Goal: Complete application form: Complete application form

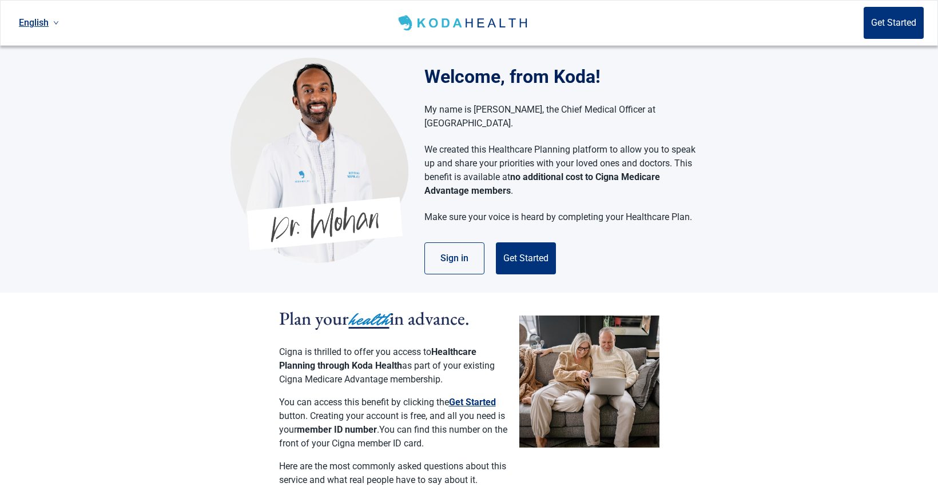
drag, startPoint x: 533, startPoint y: 240, endPoint x: 947, endPoint y: 222, distance: 414.5
click at [534, 243] on button "Get Started" at bounding box center [526, 259] width 60 height 32
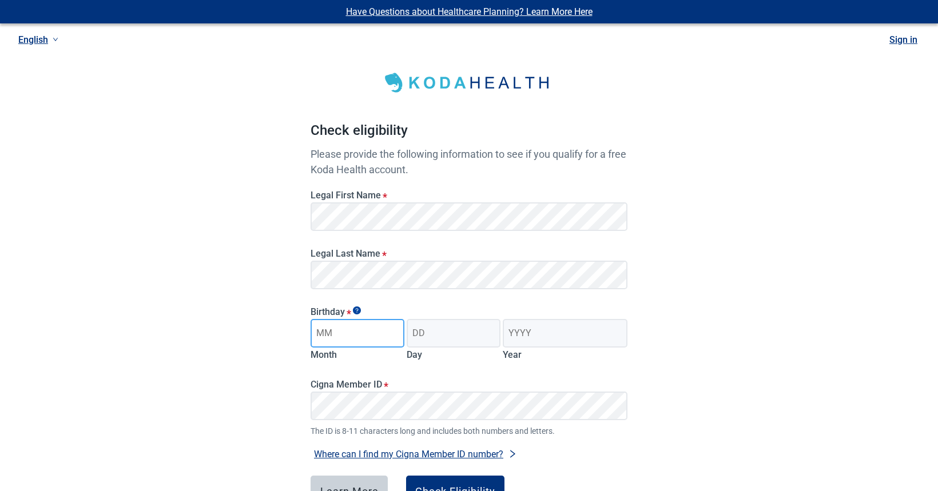
click at [367, 335] on input "Month" at bounding box center [358, 333] width 94 height 29
type input "09"
click at [431, 334] on input "Day" at bounding box center [454, 333] width 94 height 29
type input "29"
click at [538, 334] on input "Year" at bounding box center [565, 333] width 125 height 29
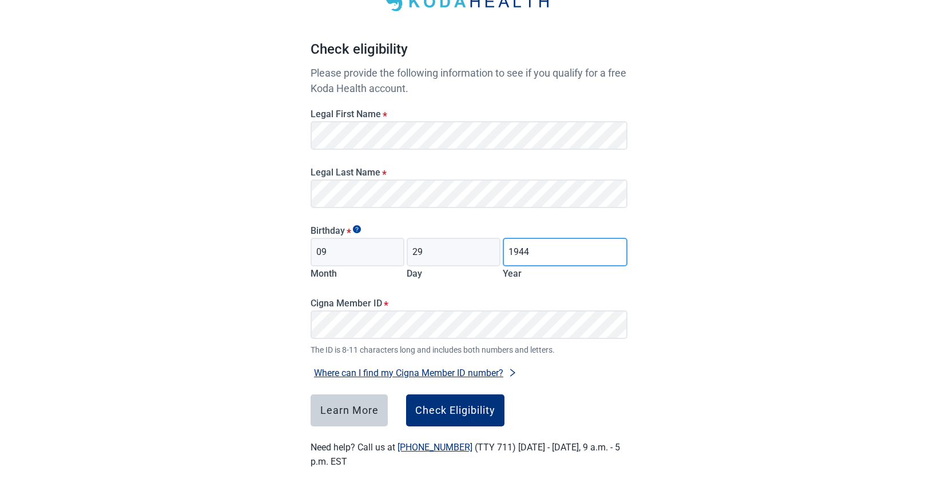
scroll to position [86, 0]
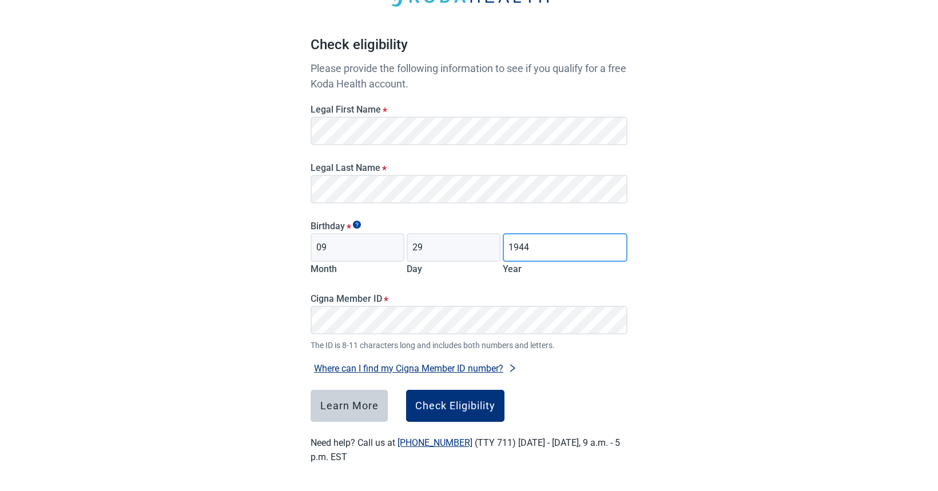
type input "1944"
click at [486, 370] on button "Where can I find my Cigna Member ID number?" at bounding box center [416, 368] width 210 height 15
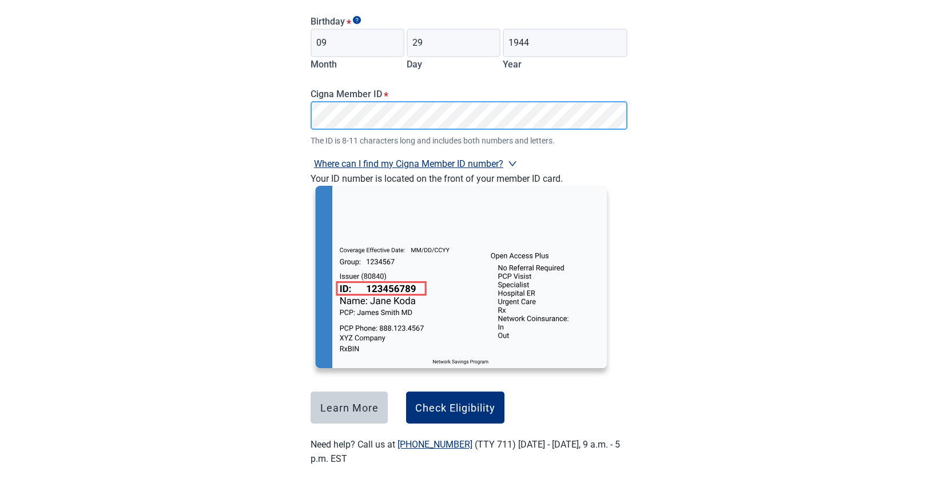
scroll to position [293, 0]
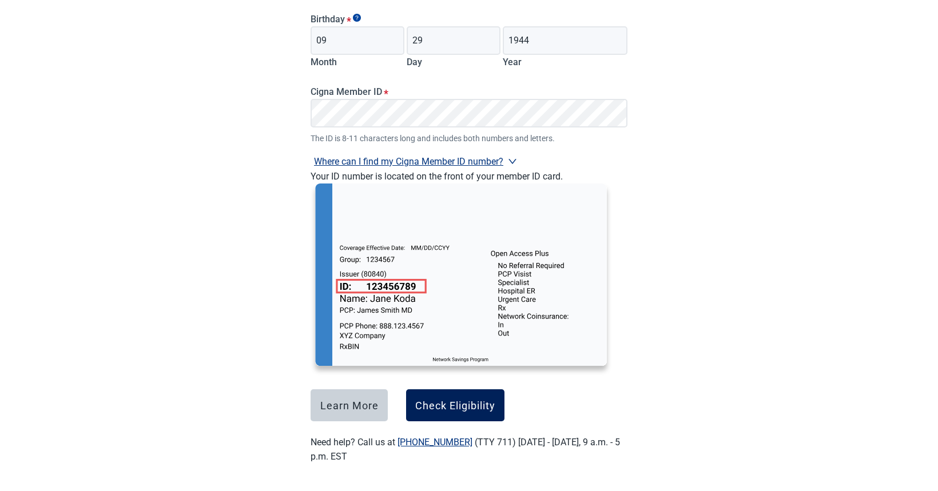
click at [428, 405] on div "Check Eligibility" at bounding box center [455, 405] width 80 height 11
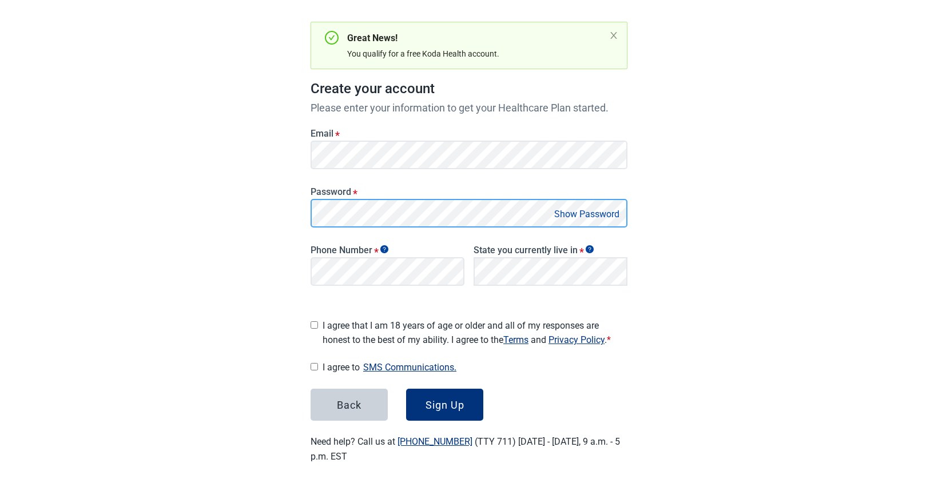
scroll to position [94, 0]
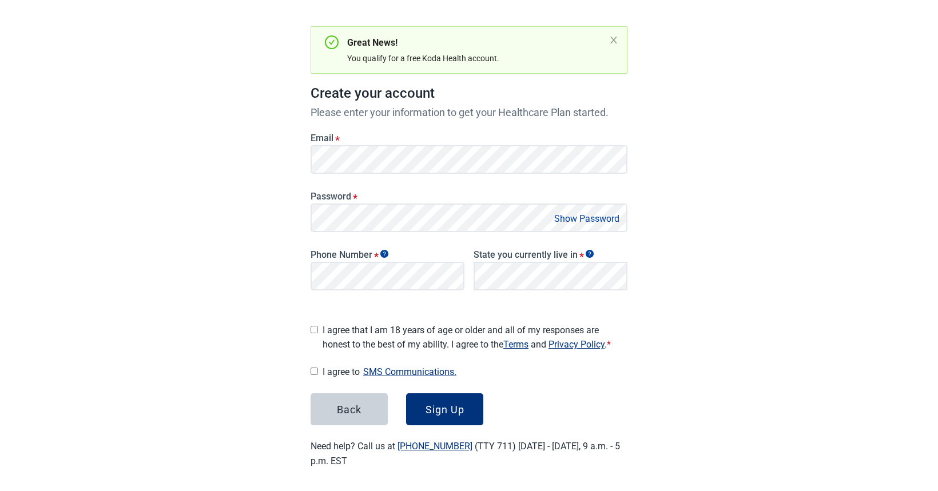
click at [583, 220] on button "Show Password" at bounding box center [587, 218] width 72 height 15
click at [315, 327] on input "I agree that I am 18 years of age or older and all of my responses are honest t…" at bounding box center [314, 329] width 7 height 7
checkbox input "true"
click at [315, 368] on input "I agree to SMS Communications." at bounding box center [314, 371] width 7 height 7
checkbox input "true"
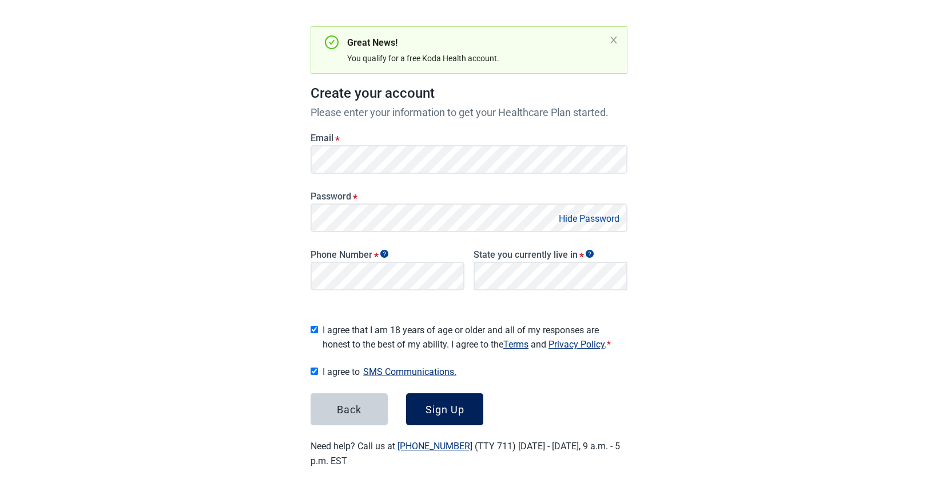
click at [436, 404] on div "Sign Up" at bounding box center [445, 409] width 39 height 11
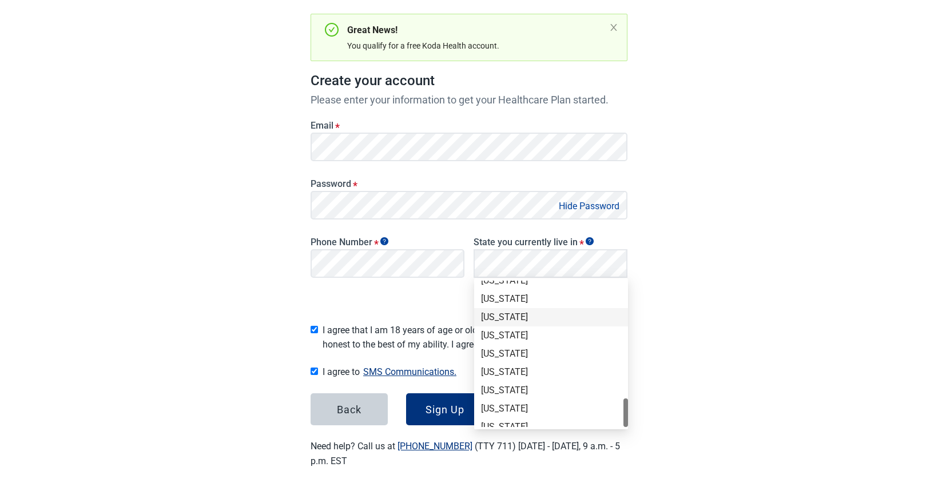
scroll to position [786, 0]
click at [496, 286] on div "[US_STATE]" at bounding box center [551, 290] width 140 height 13
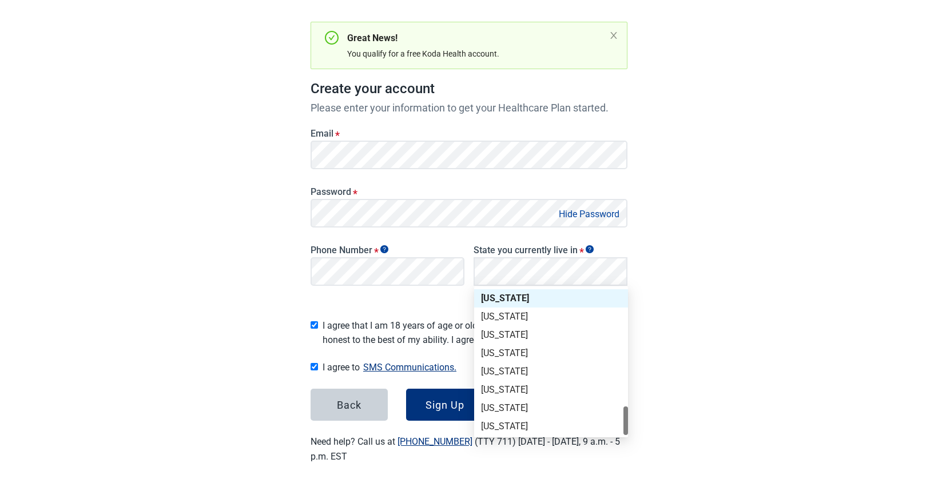
scroll to position [94, 0]
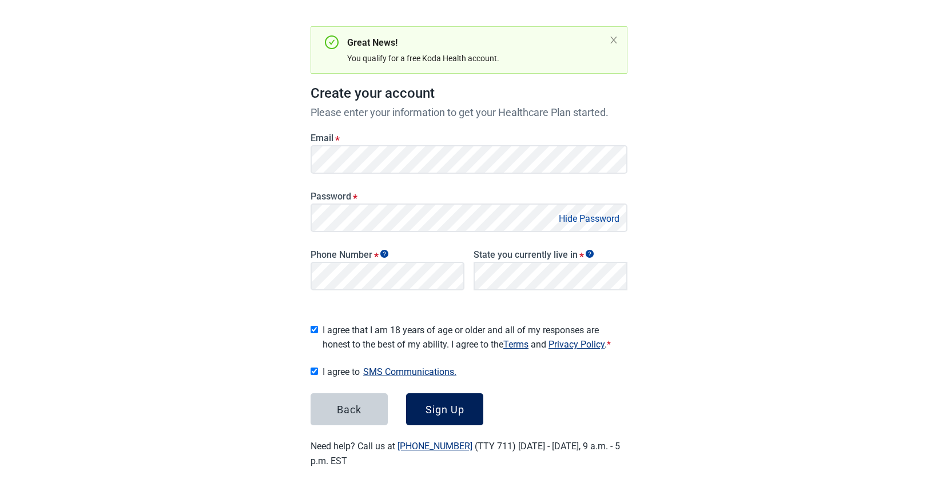
click at [449, 407] on div "Sign Up" at bounding box center [445, 409] width 39 height 11
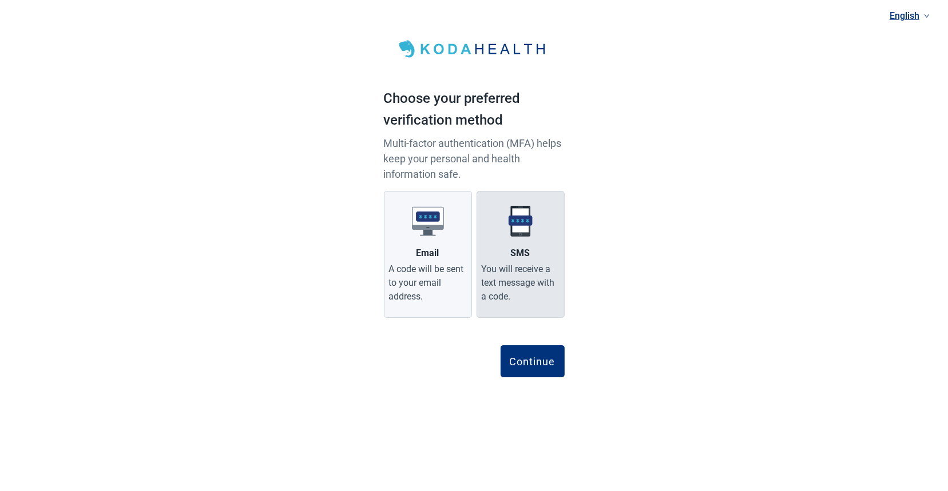
click at [545, 239] on label "SMS You will receive a text message with a code." at bounding box center [520, 254] width 88 height 127
click at [0, 0] on input "SMS You will receive a text message with a code." at bounding box center [0, 0] width 0 height 0
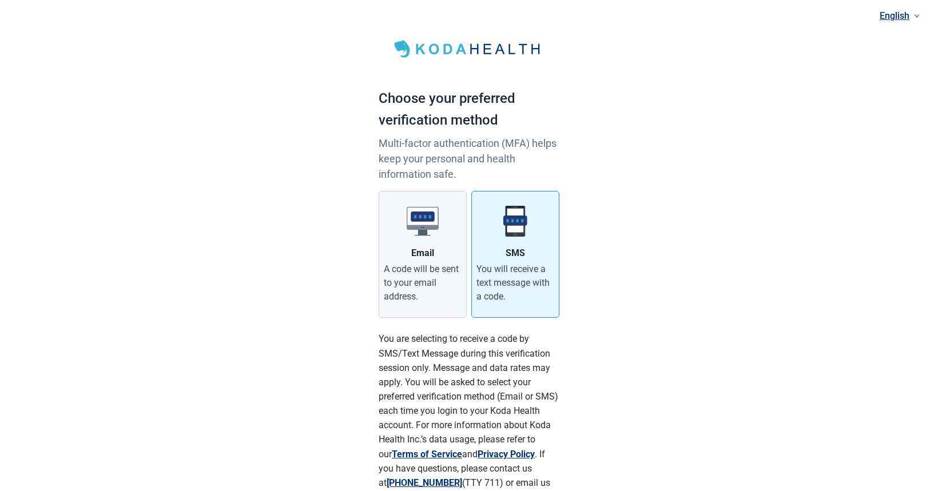
scroll to position [118, 0]
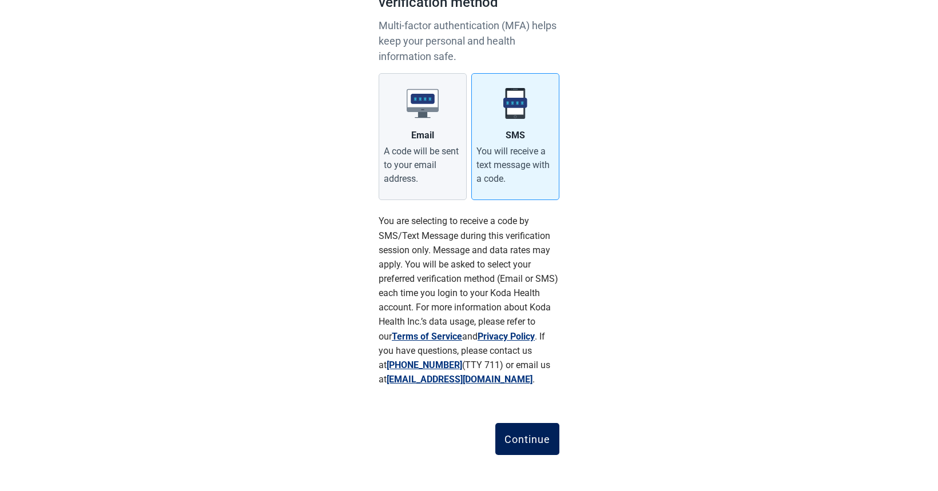
click at [541, 435] on div "Continue" at bounding box center [527, 439] width 46 height 11
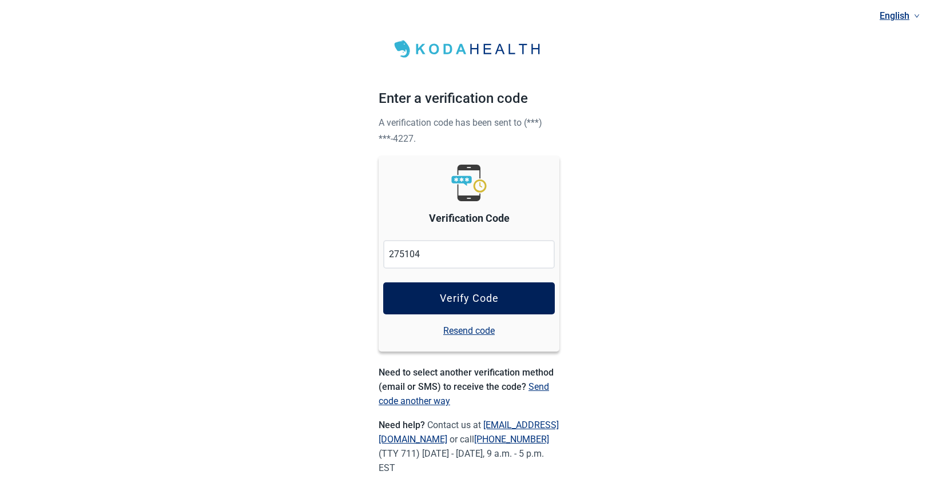
type input "275104"
click at [456, 290] on button "Verify Code" at bounding box center [469, 299] width 172 height 32
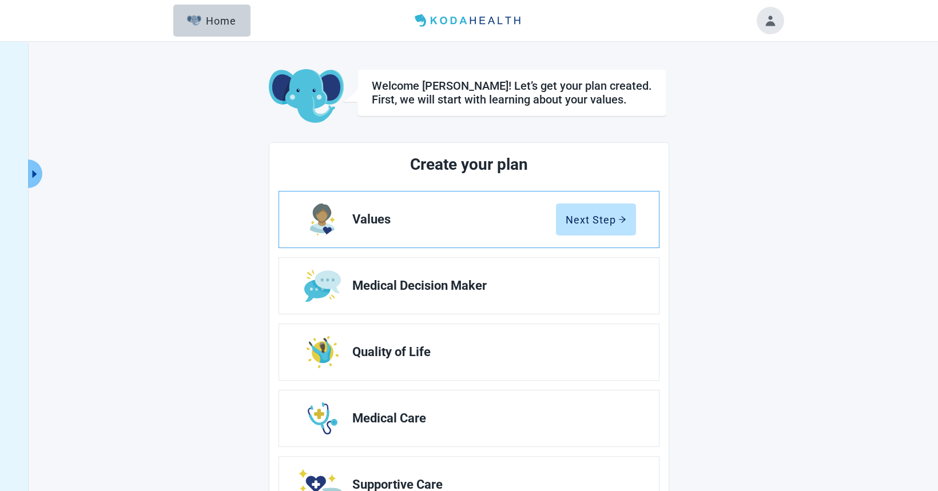
click at [471, 227] on link "Values Next Step" at bounding box center [469, 220] width 380 height 56
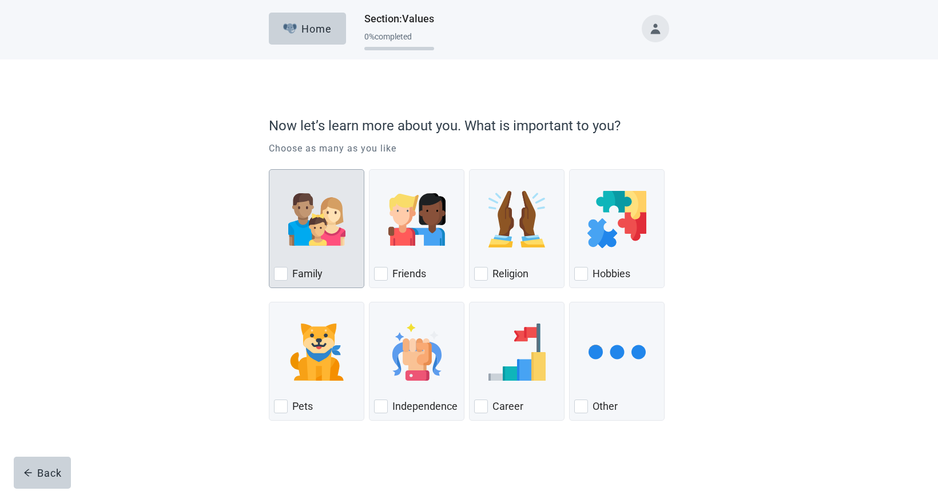
click at [270, 277] on div "Family" at bounding box center [317, 228] width 96 height 119
click at [269, 170] on input "Family" at bounding box center [269, 169] width 1 height 1
checkbox input "true"
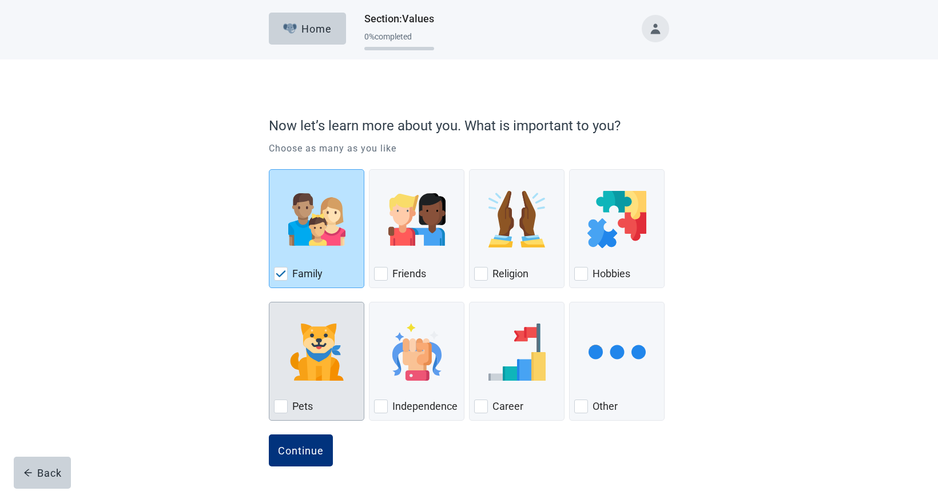
click at [285, 404] on div "Pets, checkbox, not checked" at bounding box center [281, 407] width 14 height 14
click at [269, 303] on input "Pets" at bounding box center [269, 302] width 1 height 1
checkbox input "true"
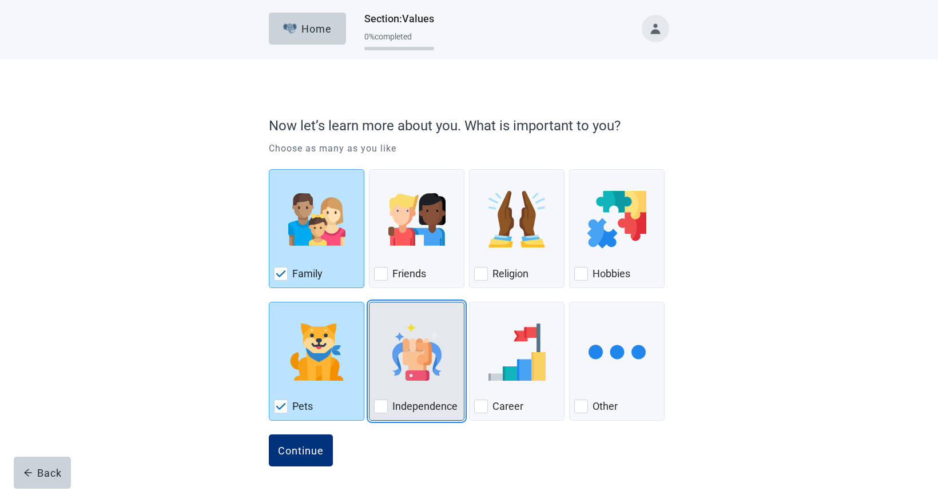
click at [380, 408] on div "Independence, checkbox, not checked" at bounding box center [381, 407] width 14 height 14
click at [369, 303] on input "Independence" at bounding box center [369, 302] width 1 height 1
checkbox input "true"
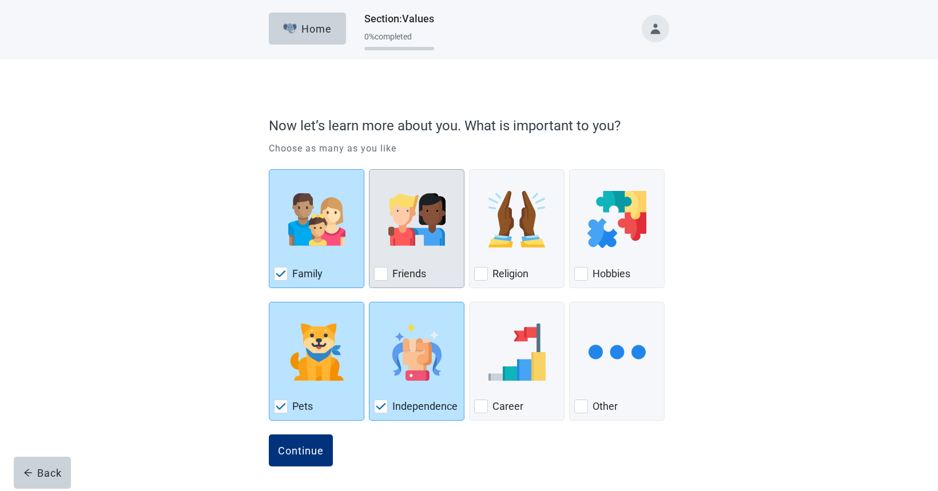
click at [385, 268] on div "Friends, checkbox, not checked" at bounding box center [381, 274] width 14 height 14
click at [369, 170] on input "Friends" at bounding box center [369, 169] width 1 height 1
checkbox input "true"
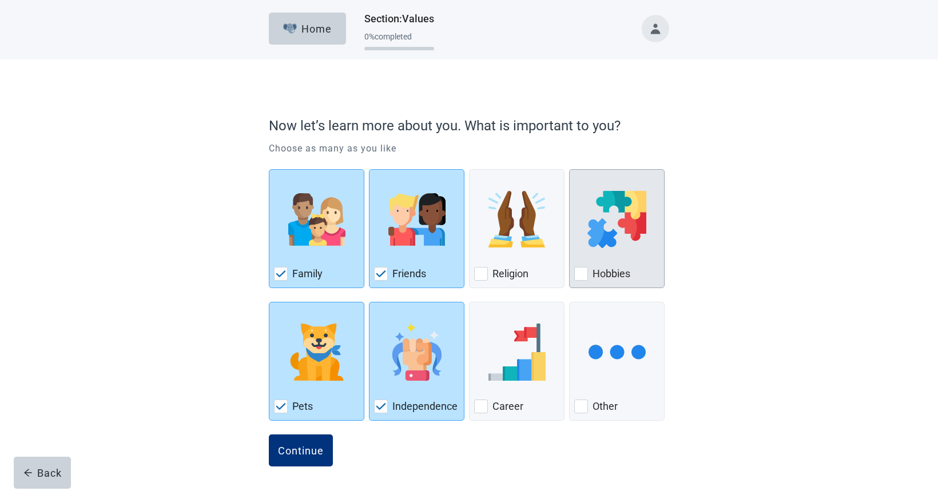
click at [581, 268] on div "Hobbies, checkbox, not checked" at bounding box center [581, 274] width 14 height 14
click at [570, 170] on input "Hobbies" at bounding box center [569, 169] width 1 height 1
checkbox input "true"
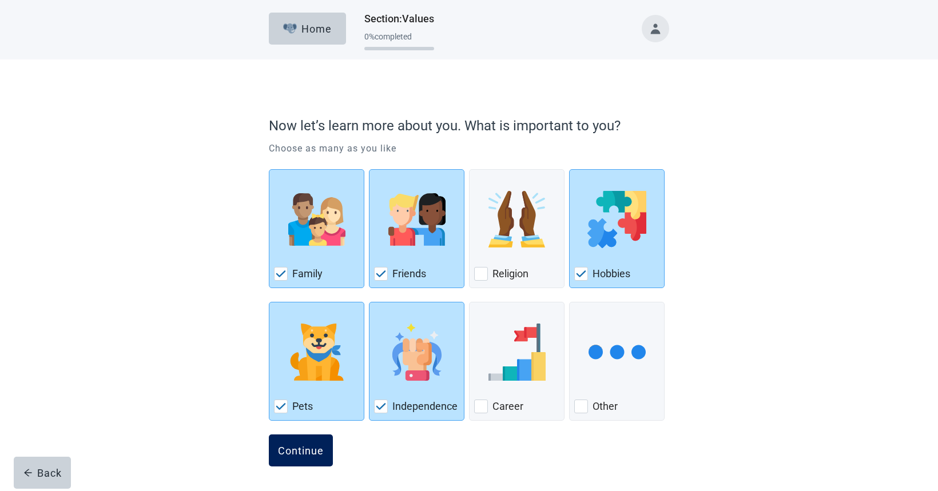
click at [302, 445] on div "Continue" at bounding box center [301, 450] width 46 height 11
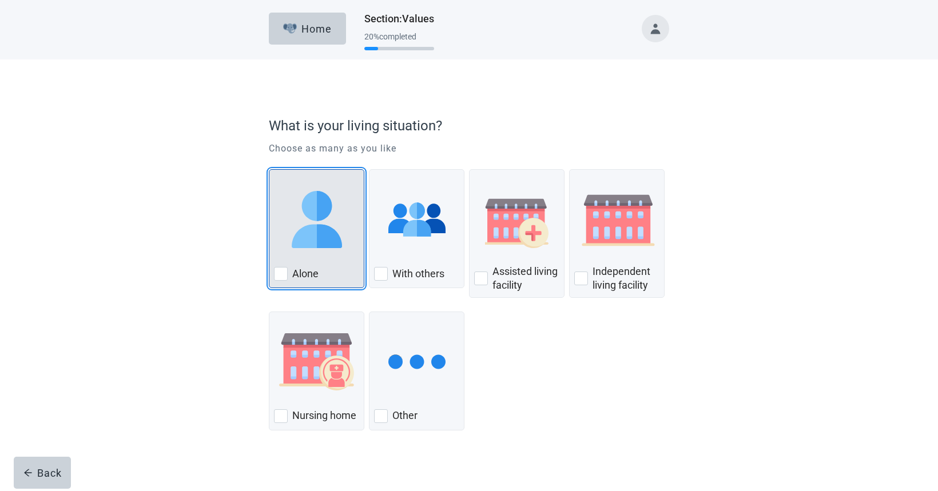
click at [352, 248] on div "Alone, checkbox, not checked" at bounding box center [316, 219] width 85 height 90
click at [269, 170] on input "Alone" at bounding box center [269, 169] width 1 height 1
checkbox input "true"
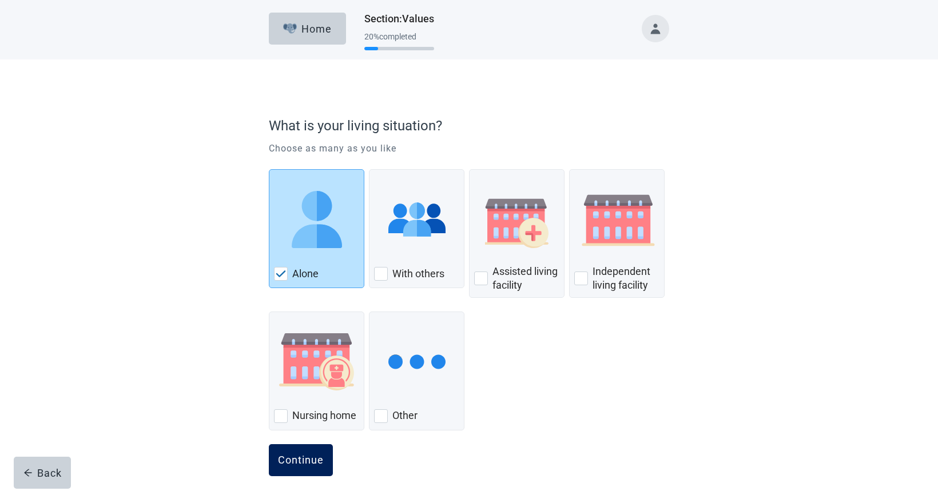
click at [312, 456] on div "Continue" at bounding box center [301, 460] width 46 height 11
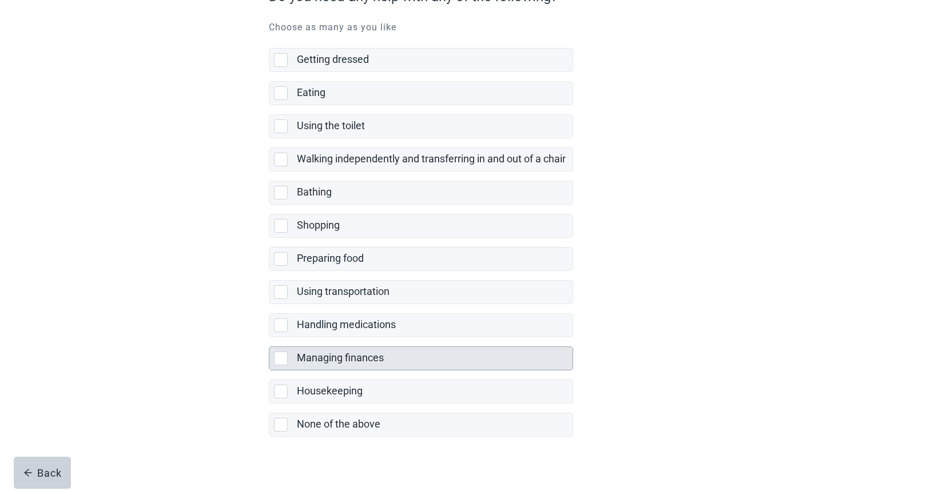
scroll to position [130, 0]
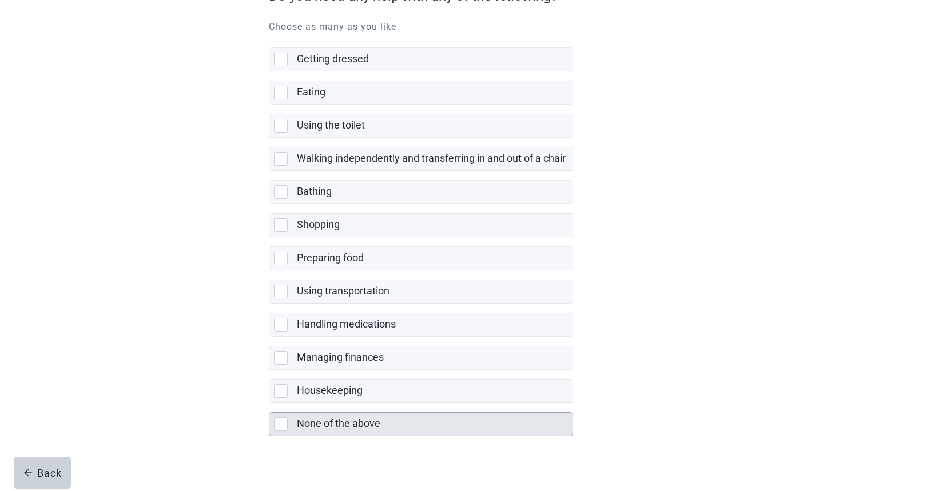
click at [277, 418] on div "None of the above, checkbox, not selected" at bounding box center [281, 425] width 14 height 14
click at [269, 404] on input "None of the above" at bounding box center [269, 403] width 1 height 1
checkbox input "true"
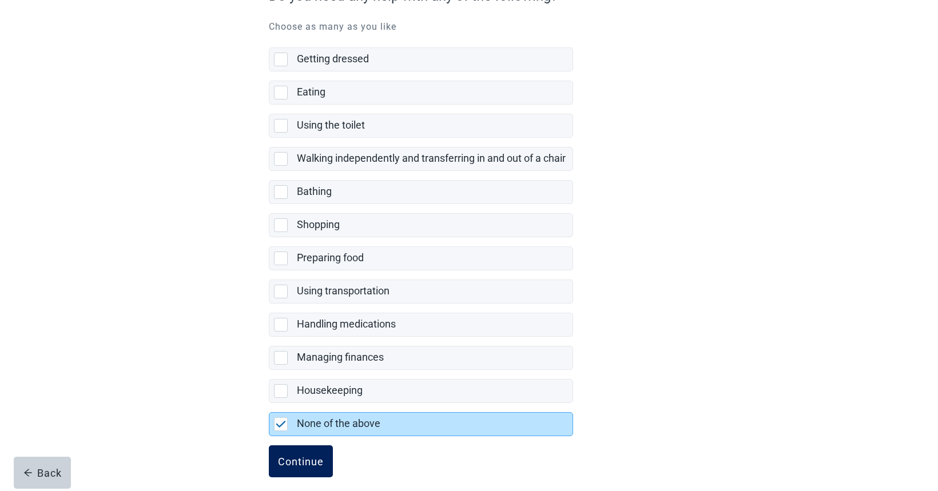
click at [287, 456] on div "Continue" at bounding box center [301, 461] width 46 height 11
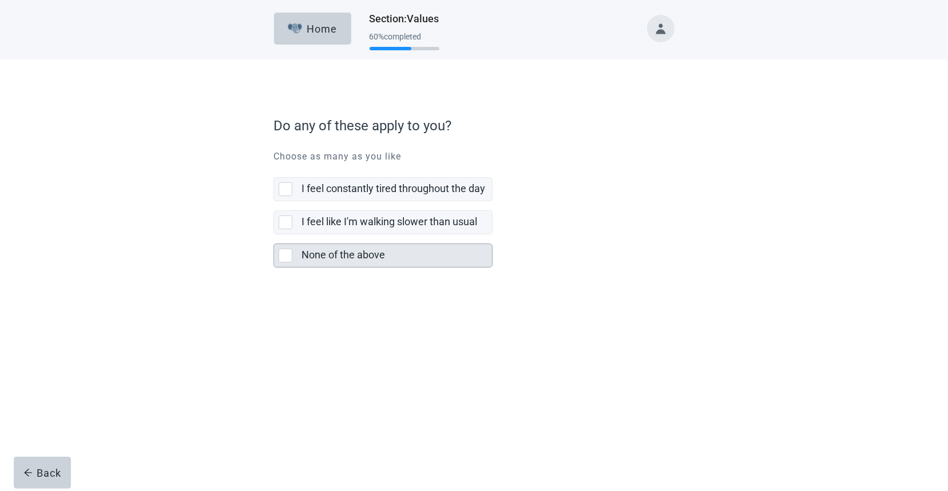
click at [284, 252] on div "None of the above, checkbox, not selected" at bounding box center [286, 256] width 14 height 14
click at [274, 235] on input "None of the above" at bounding box center [273, 235] width 1 height 1
checkbox input "true"
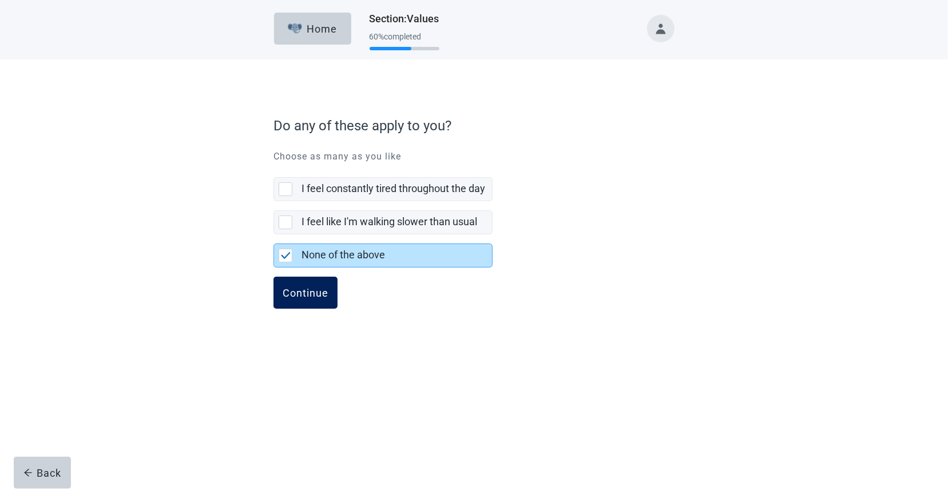
click at [311, 294] on div "Continue" at bounding box center [306, 292] width 46 height 11
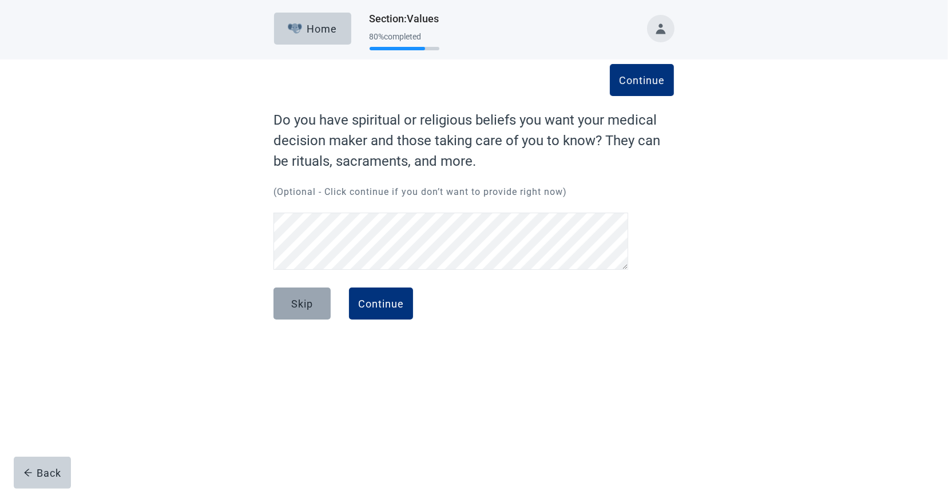
click at [309, 299] on div "Skip" at bounding box center [302, 303] width 22 height 11
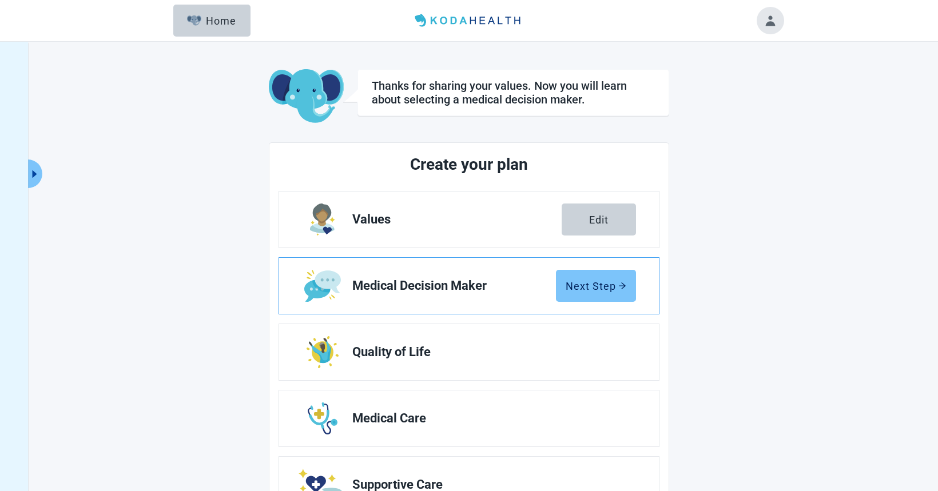
click at [603, 277] on button "Next Step" at bounding box center [596, 286] width 80 height 32
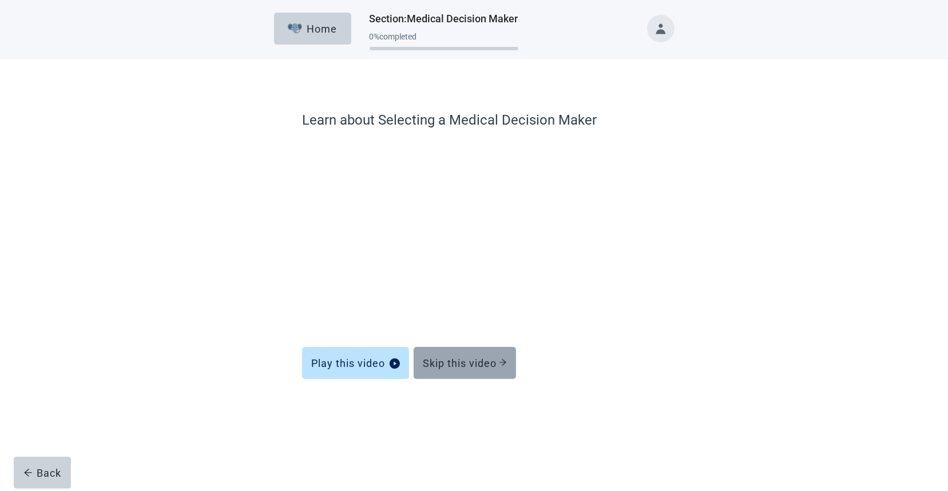
click at [450, 357] on div "Skip this video" at bounding box center [465, 362] width 84 height 11
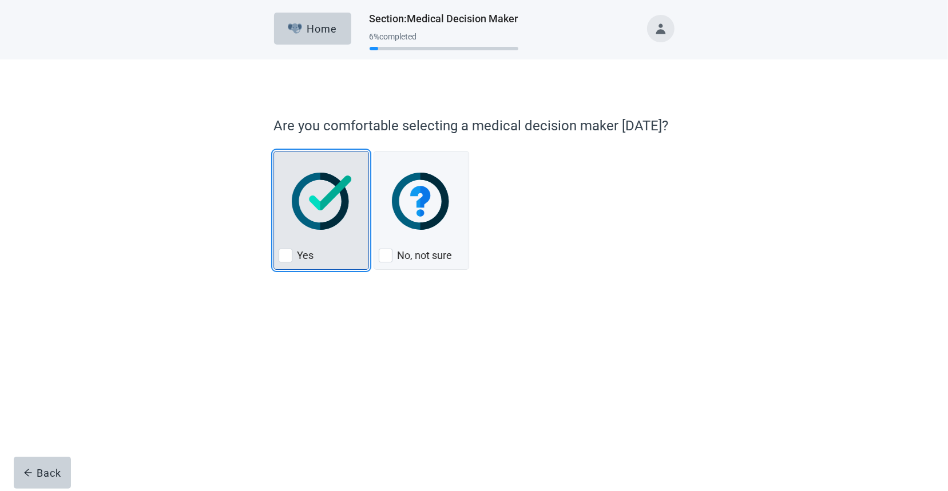
click at [313, 217] on img "Yes, checkbox, not checked" at bounding box center [322, 201] width 60 height 57
click at [274, 152] on input "Yes" at bounding box center [273, 151] width 1 height 1
checkbox input "true"
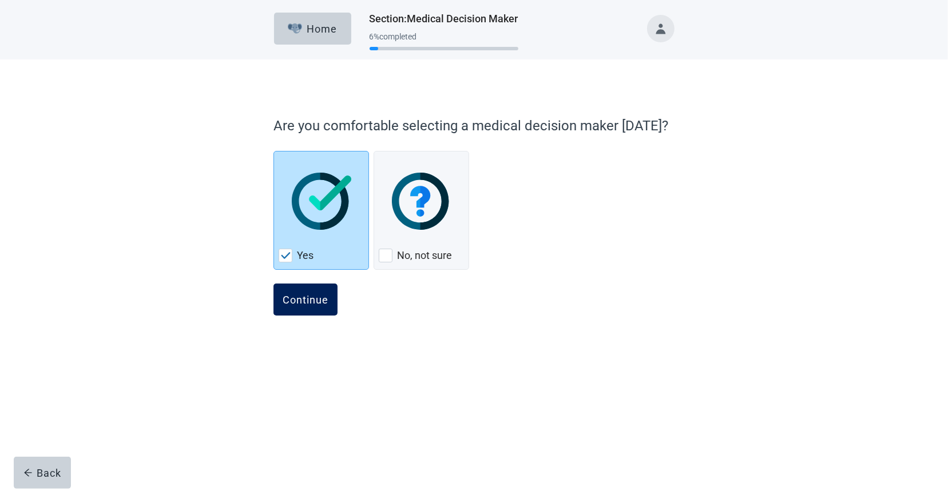
click at [303, 297] on div "Continue" at bounding box center [306, 299] width 46 height 11
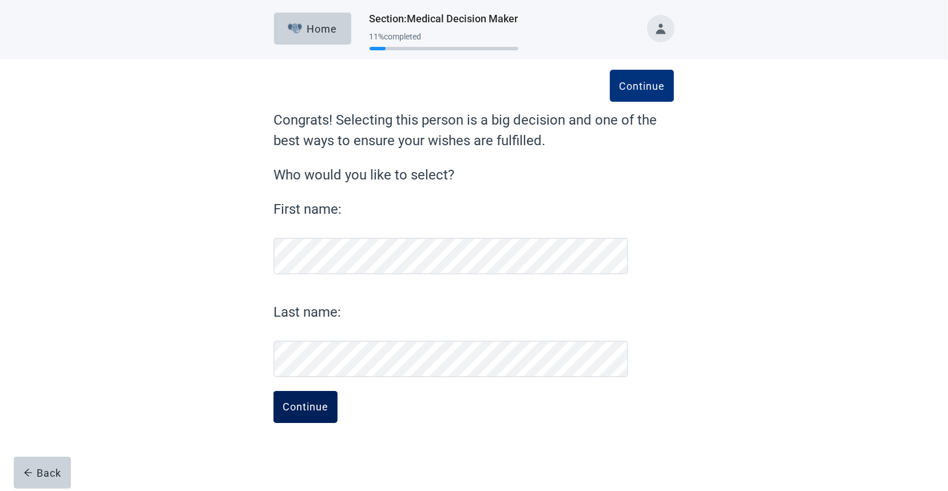
click at [306, 412] on div "Continue" at bounding box center [306, 407] width 46 height 11
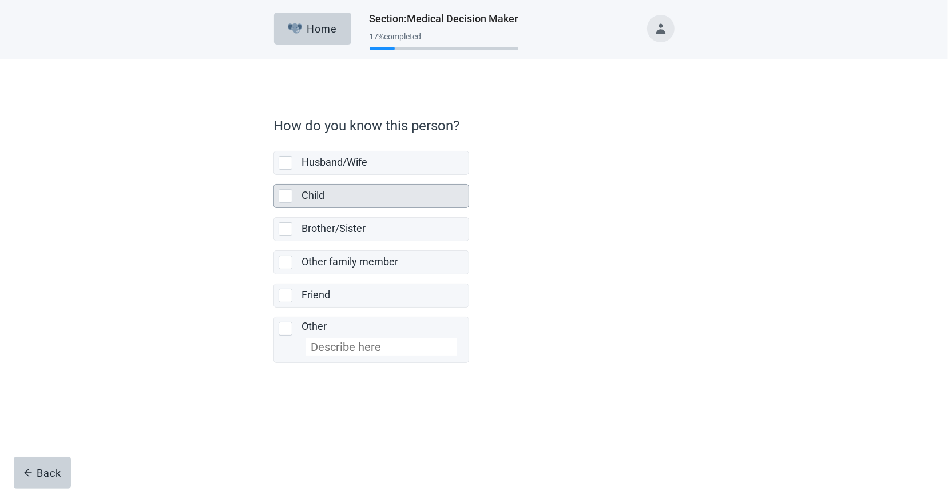
click at [285, 193] on div "Child, checkbox, not selected" at bounding box center [286, 196] width 14 height 14
click at [274, 176] on input "Child" at bounding box center [273, 175] width 1 height 1
checkbox input "true"
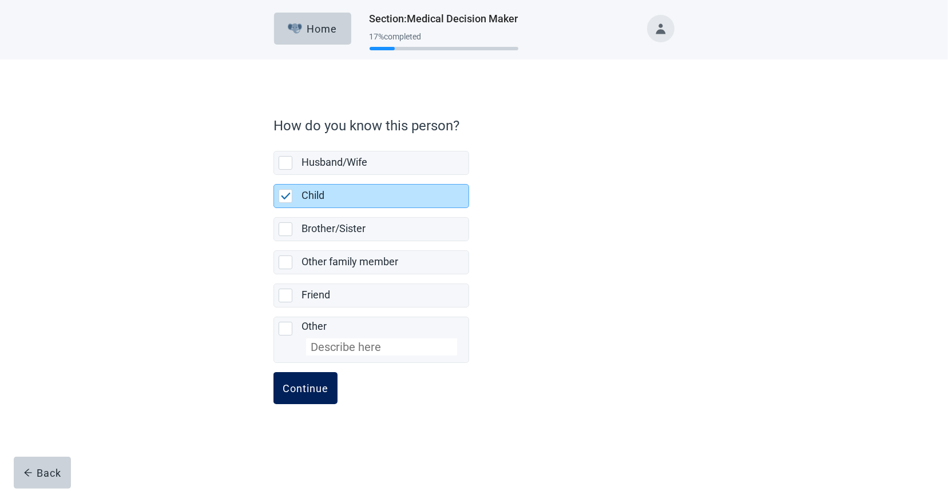
click at [317, 387] on div "Continue" at bounding box center [306, 388] width 46 height 11
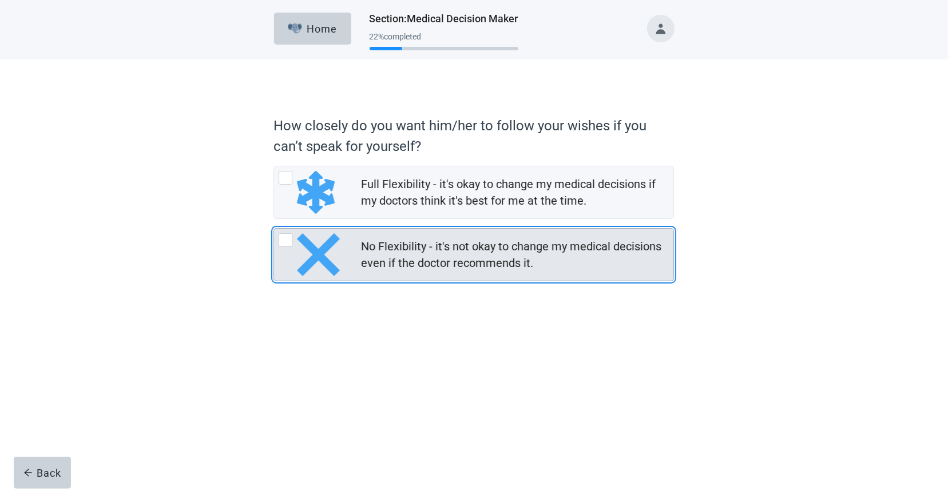
click at [287, 244] on div "No Flexibility - it's not okay to change my medical decisions even if the docto…" at bounding box center [286, 240] width 14 height 14
click at [274, 229] on input "No Flexibility - it's not okay to change my medical decisions even if the docto…" at bounding box center [273, 228] width 1 height 1
radio input "true"
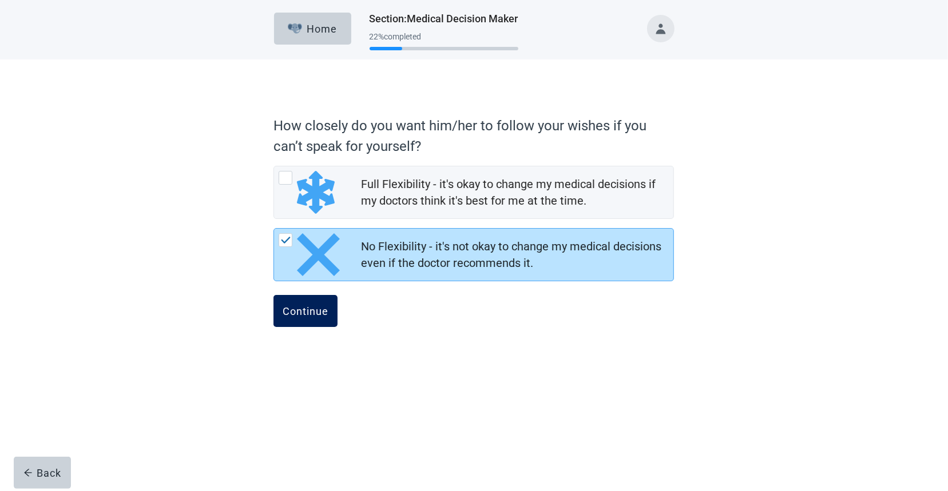
click at [284, 307] on div "Continue" at bounding box center [306, 310] width 46 height 11
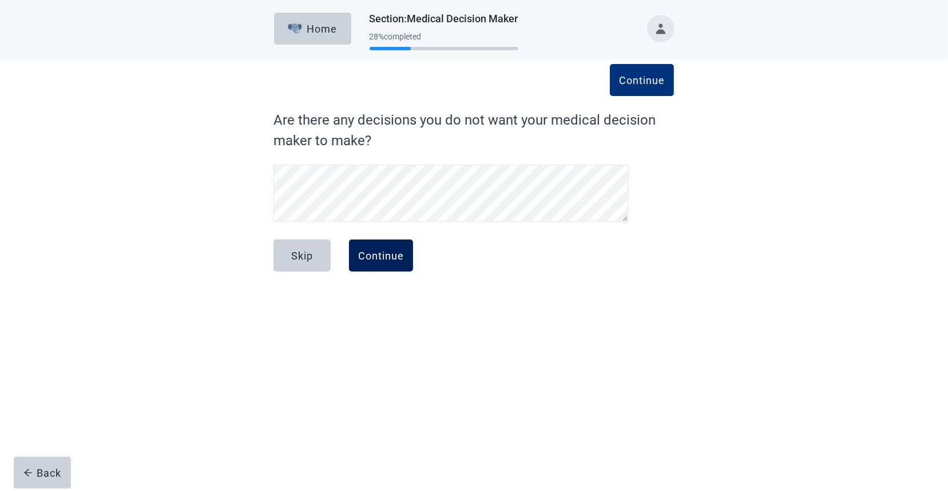
click at [378, 248] on button "Continue" at bounding box center [381, 256] width 64 height 32
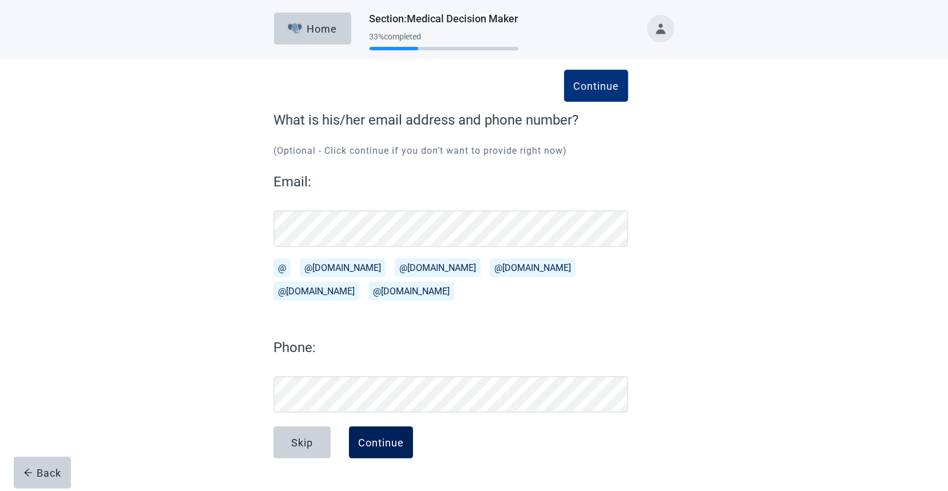
click at [379, 448] on div "Continue" at bounding box center [381, 442] width 46 height 11
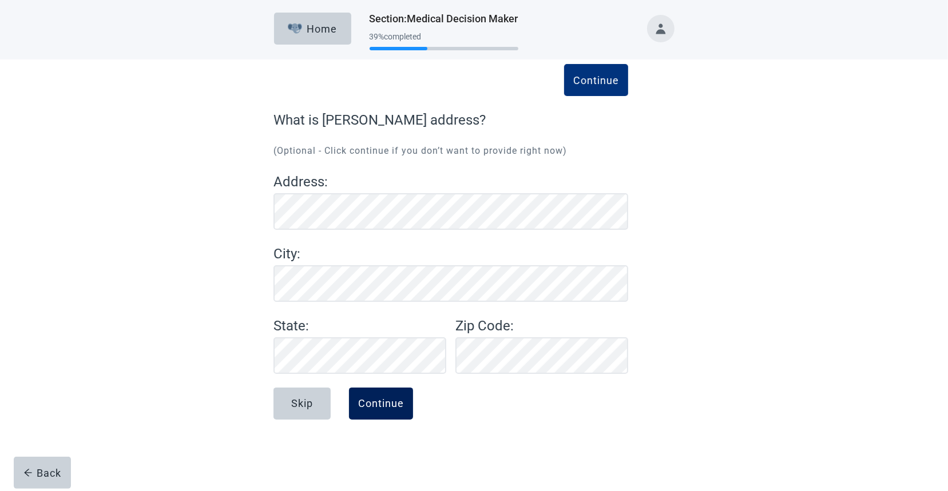
click at [372, 402] on div "Continue" at bounding box center [381, 403] width 46 height 11
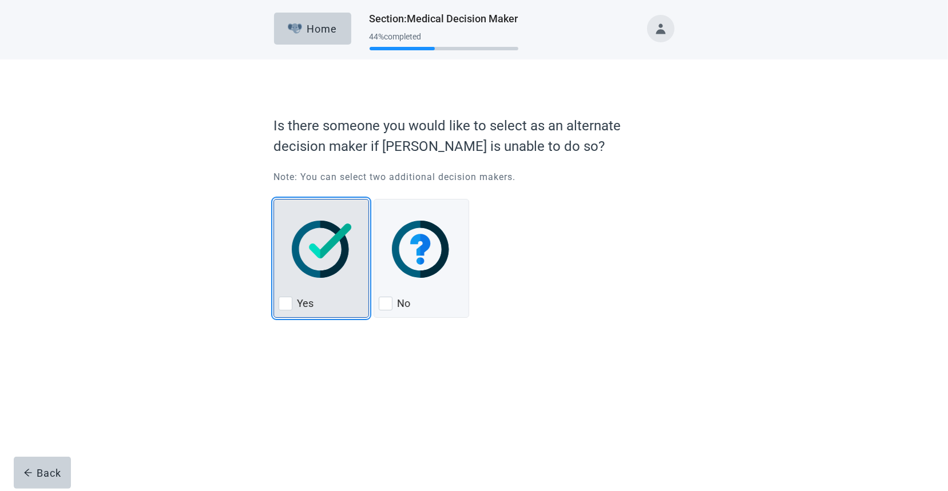
click at [304, 260] on img "Yes, checkbox, not checked" at bounding box center [322, 249] width 60 height 57
click at [274, 200] on input "Yes" at bounding box center [273, 199] width 1 height 1
checkbox input "true"
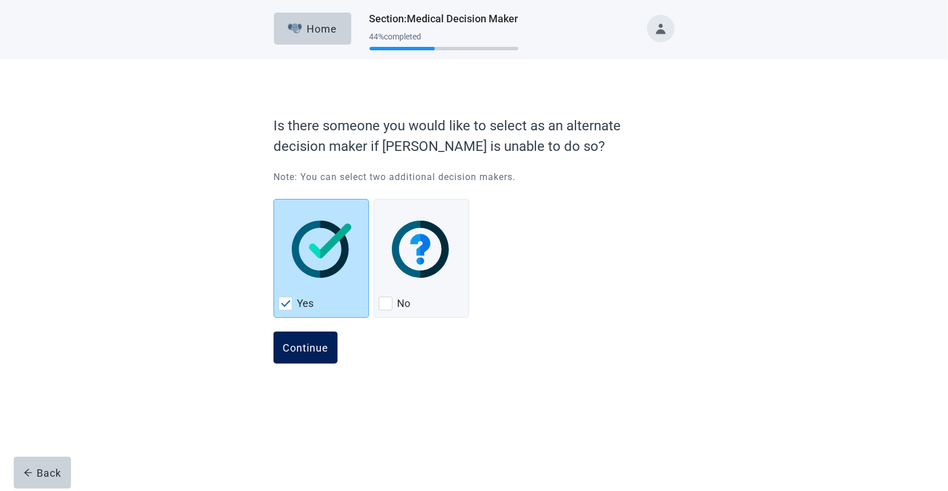
click at [281, 346] on button "Continue" at bounding box center [305, 348] width 64 height 32
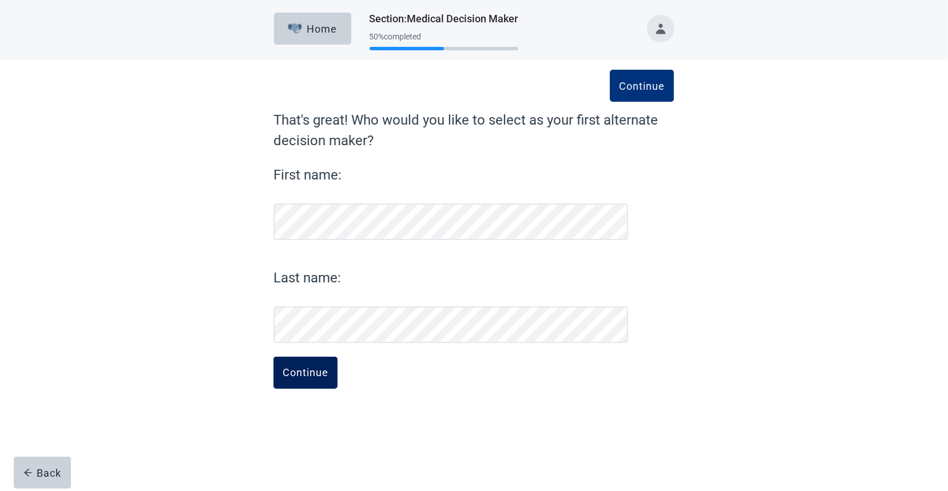
click at [286, 367] on div "Continue" at bounding box center [306, 372] width 46 height 11
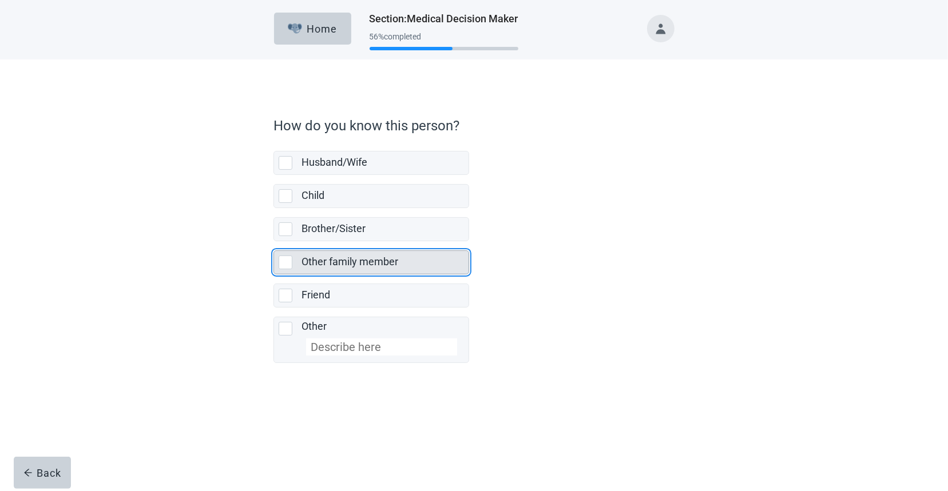
click at [288, 263] on div "Other family member, checkbox, not selected" at bounding box center [286, 263] width 14 height 14
click at [274, 242] on input "Other family member" at bounding box center [273, 241] width 1 height 1
checkbox input "true"
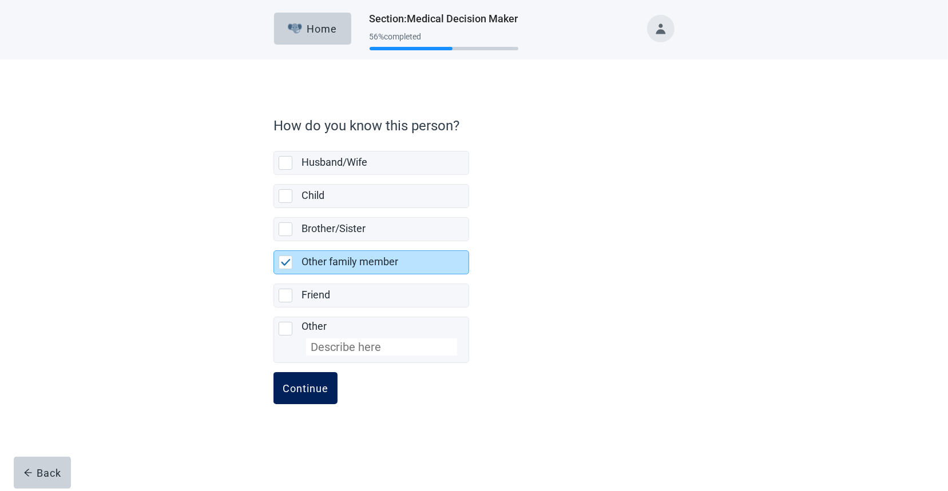
click at [299, 387] on div "Continue" at bounding box center [306, 388] width 46 height 11
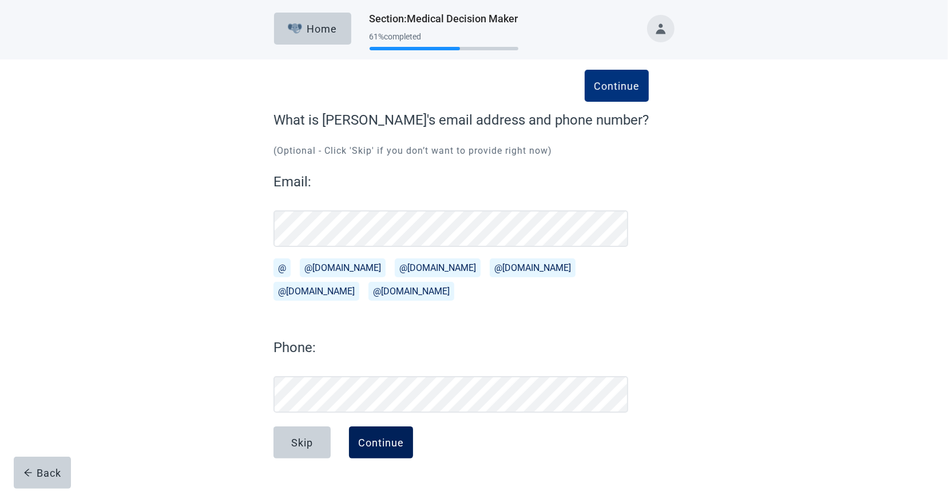
click at [384, 438] on div "Continue" at bounding box center [381, 442] width 46 height 11
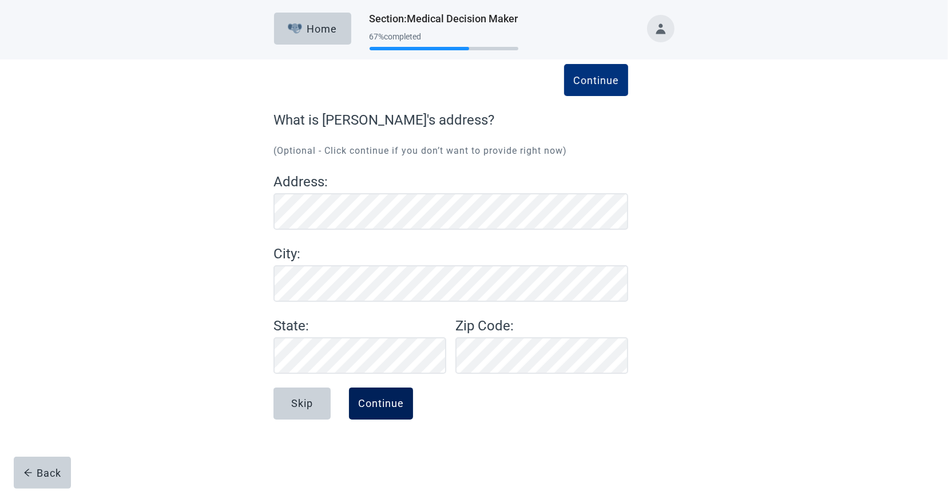
click at [373, 404] on div "Continue" at bounding box center [381, 403] width 46 height 11
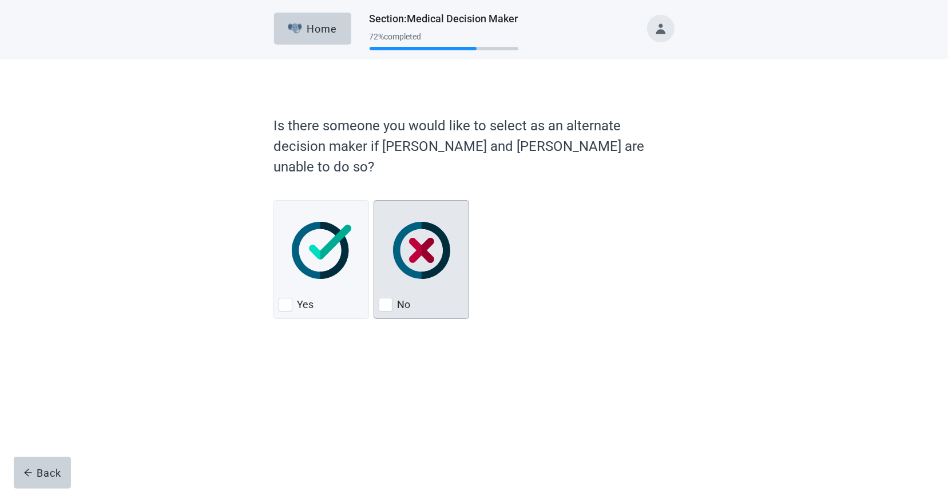
click at [427, 260] on div "No, checkbox, not checked" at bounding box center [421, 250] width 85 height 90
click at [374, 201] on input "No" at bounding box center [373, 200] width 1 height 1
checkbox input "true"
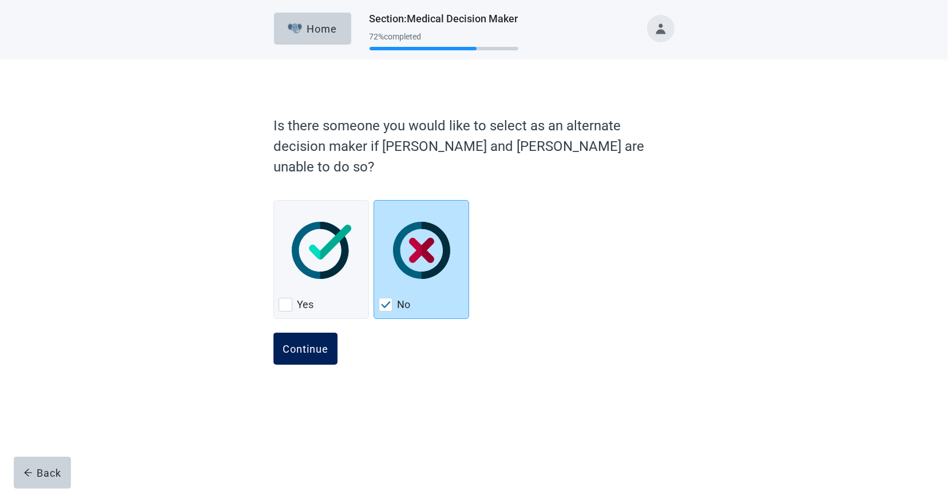
click at [313, 343] on div "Continue" at bounding box center [306, 348] width 46 height 11
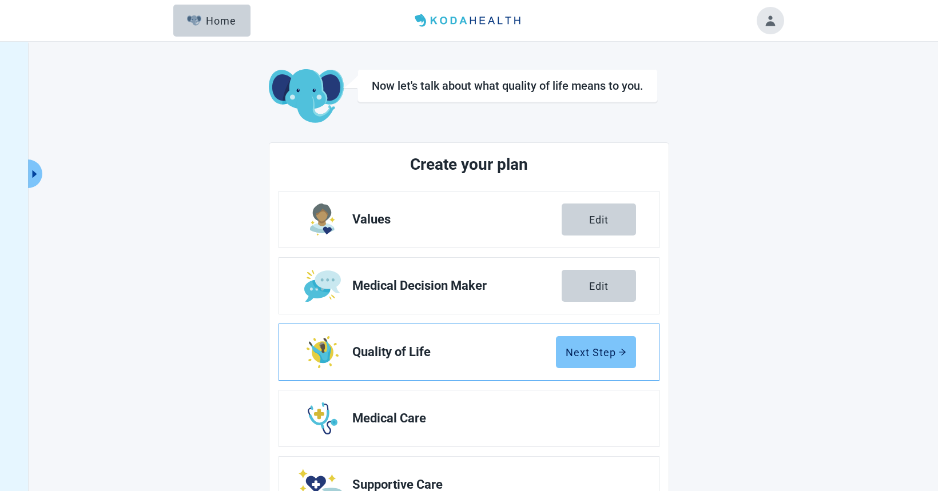
click at [606, 353] on div "Next Step" at bounding box center [596, 352] width 61 height 11
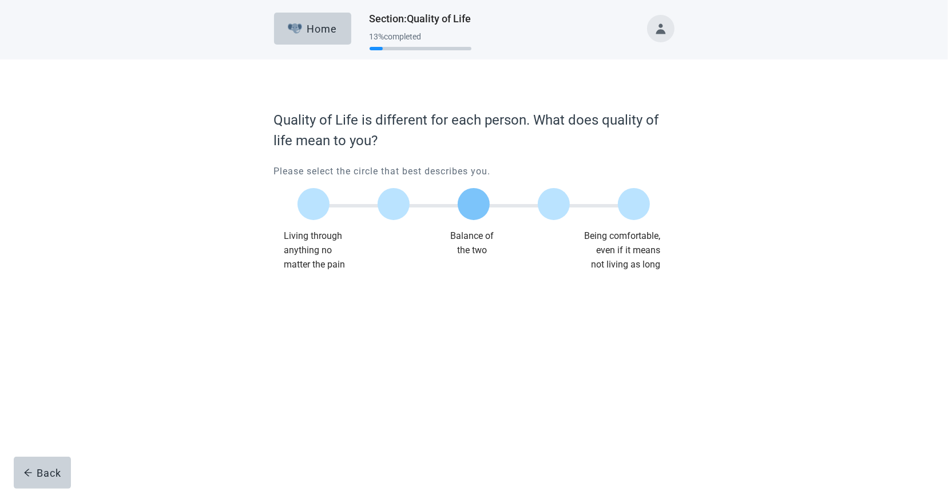
click at [474, 202] on label "Main content" at bounding box center [474, 204] width 32 height 32
click at [474, 204] on input "Quality of life scale: 50 out of 100. Balance of the two" at bounding box center [474, 204] width 0 height 0
click at [304, 288] on button "Continue" at bounding box center [305, 295] width 64 height 32
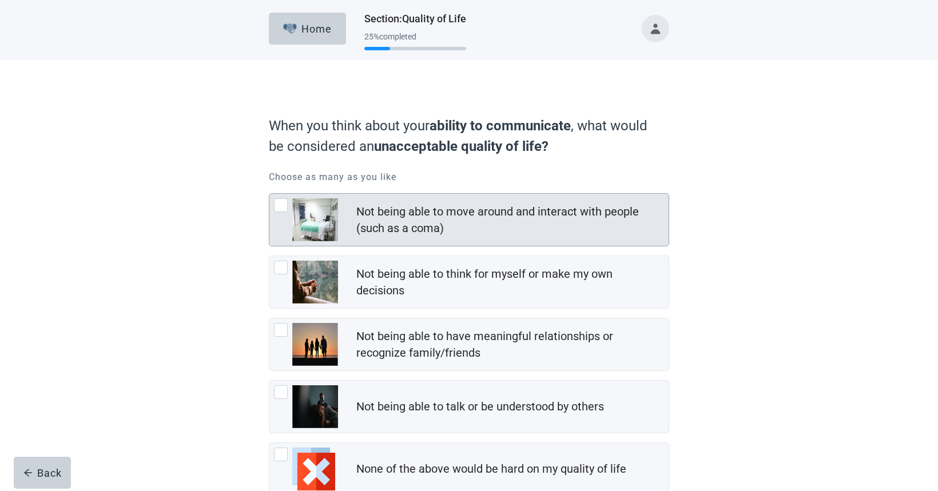
click at [280, 206] on div "Not being able to move around and interact with people (such as a coma), checkb…" at bounding box center [281, 205] width 14 height 14
click at [269, 194] on input "Not being able to move around and interact with people (such as a coma)" at bounding box center [269, 193] width 1 height 1
checkbox input "true"
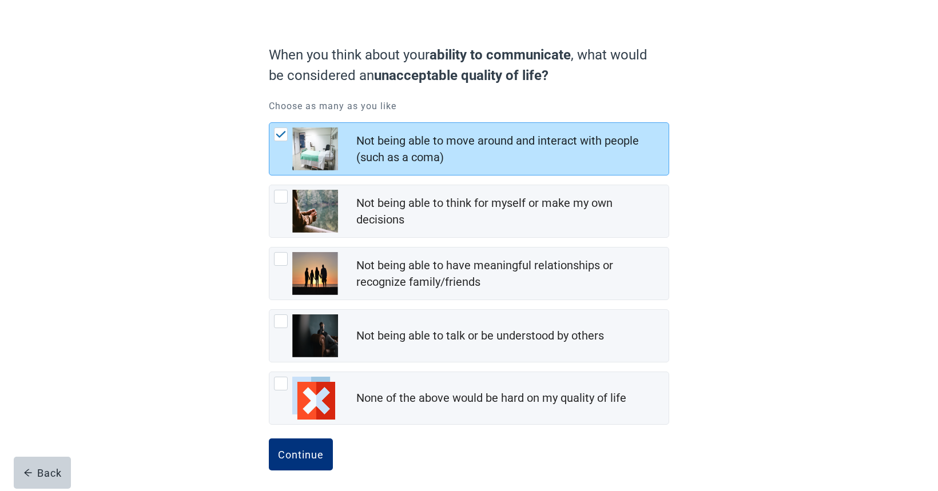
scroll to position [74, 0]
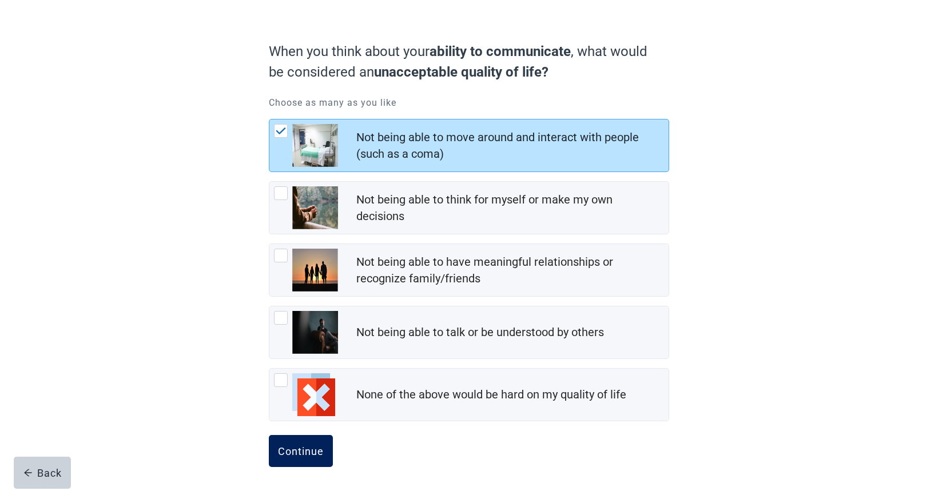
click at [285, 455] on div "Continue" at bounding box center [301, 451] width 46 height 11
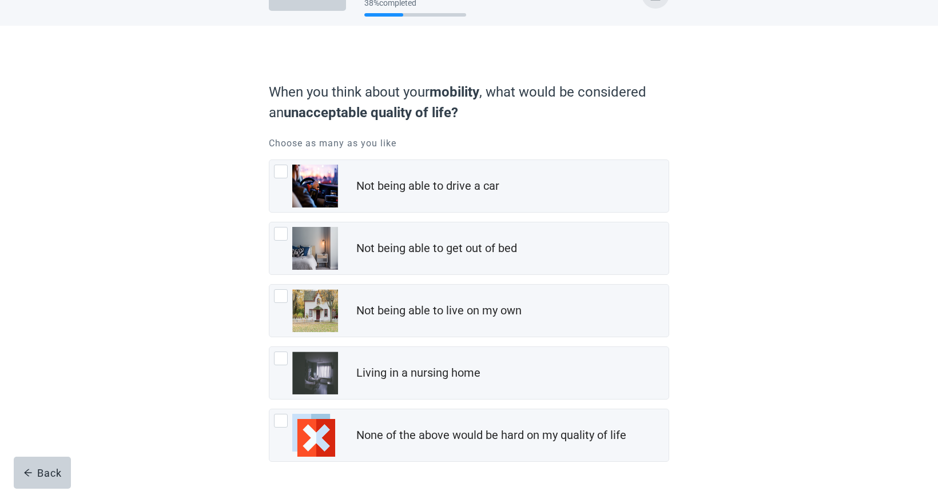
scroll to position [65, 0]
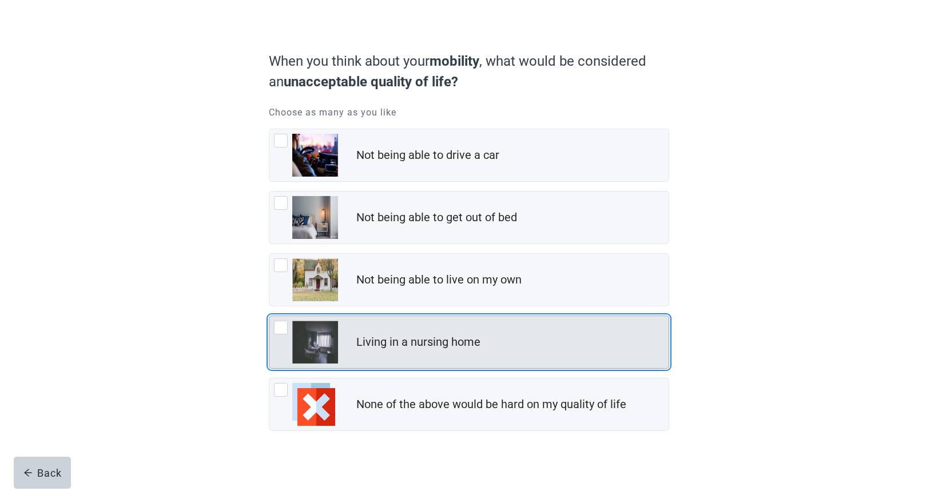
click at [276, 334] on div "Living in a nursing home, checkbox, not checked" at bounding box center [306, 342] width 64 height 43
click at [269, 316] on input "Living in a nursing home" at bounding box center [269, 316] width 1 height 1
click at [276, 334] on div "Living in a nursing home, checkbox, not checked" at bounding box center [306, 342] width 64 height 43
click at [269, 316] on input "Living in a nursing home" at bounding box center [269, 316] width 1 height 1
click at [283, 326] on div "Living in a nursing home, checkbox, not checked" at bounding box center [281, 328] width 14 height 14
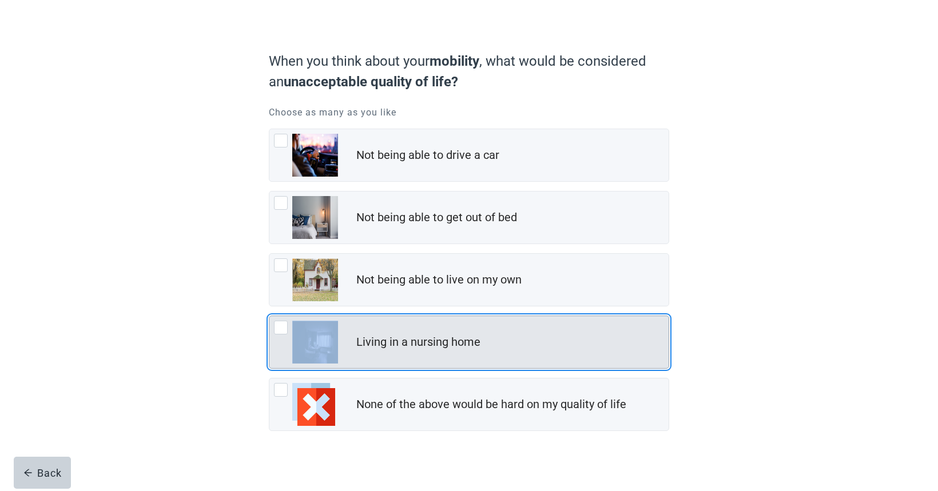
click at [269, 316] on input "Living in a nursing home" at bounding box center [269, 316] width 1 height 1
checkbox input "true"
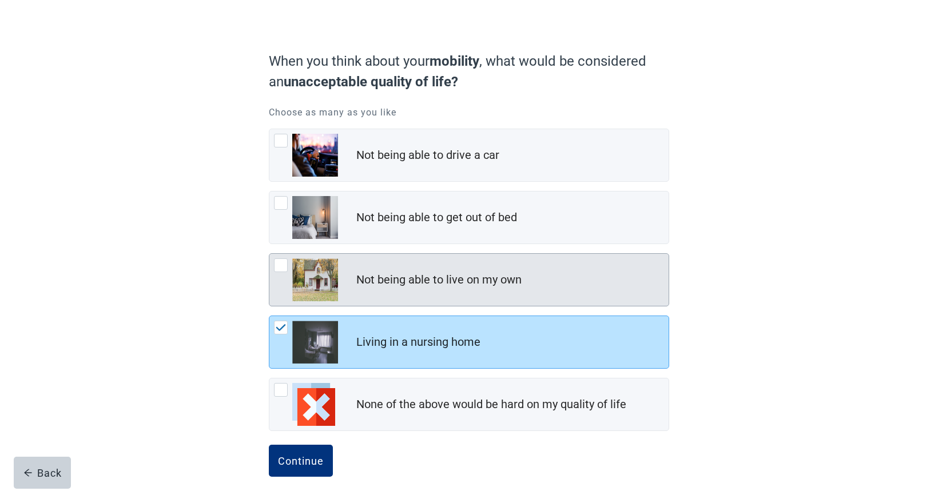
click at [280, 264] on div "Not being able to live on my own, checkbox, not checked" at bounding box center [281, 266] width 14 height 14
click at [269, 254] on input "Not being able to live on my own" at bounding box center [269, 253] width 1 height 1
checkbox input "true"
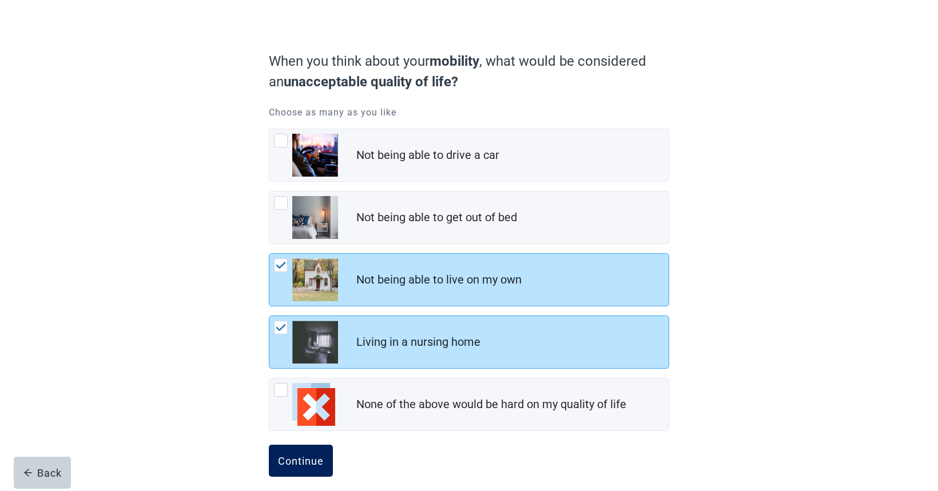
click at [309, 455] on div "Continue" at bounding box center [301, 460] width 46 height 11
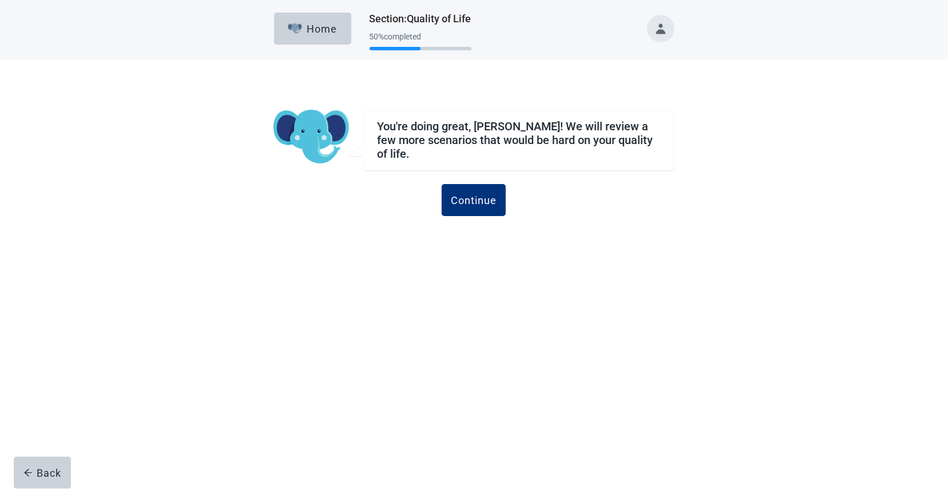
drag, startPoint x: 487, startPoint y: 184, endPoint x: 630, endPoint y: 146, distance: 148.4
click at [487, 185] on button "Continue" at bounding box center [474, 200] width 64 height 32
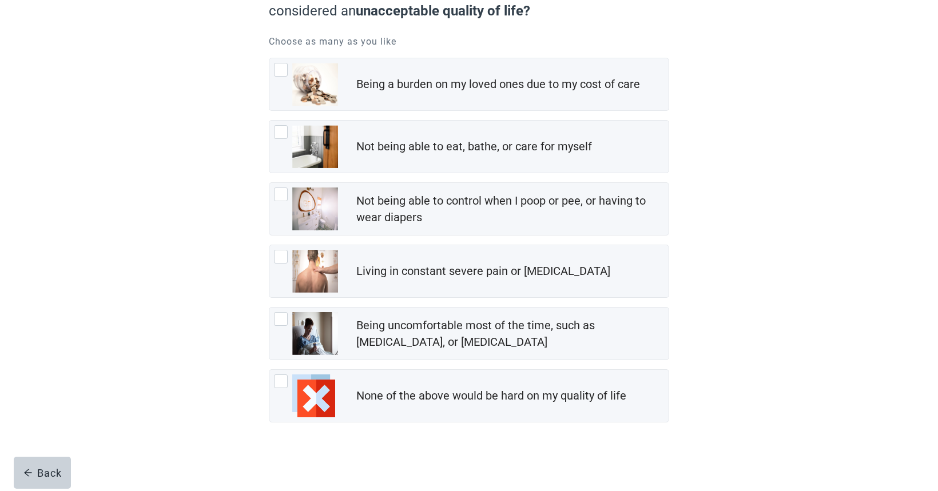
scroll to position [137, 0]
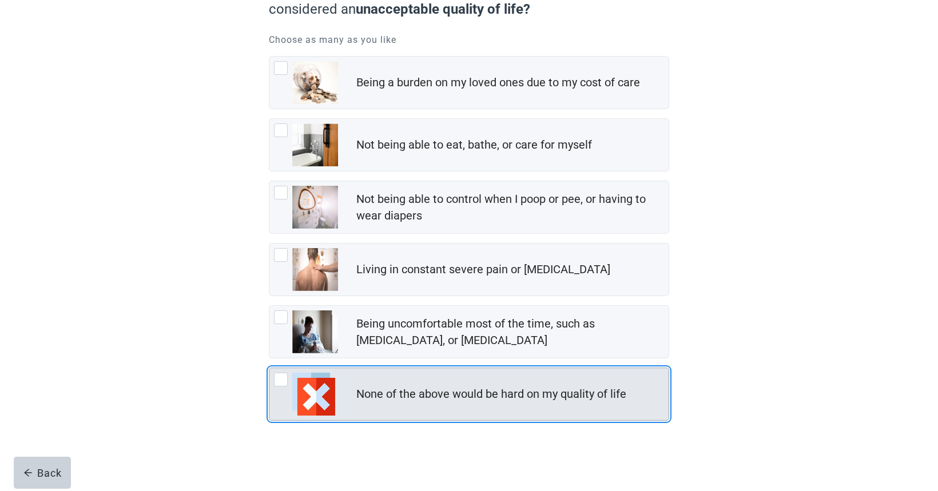
click at [308, 400] on img "None of the above would be hard on my quality of life, checkbox, not checked" at bounding box center [313, 394] width 43 height 43
click at [269, 368] on input "None of the above would be hard on my quality of life" at bounding box center [269, 368] width 1 height 1
checkbox input "true"
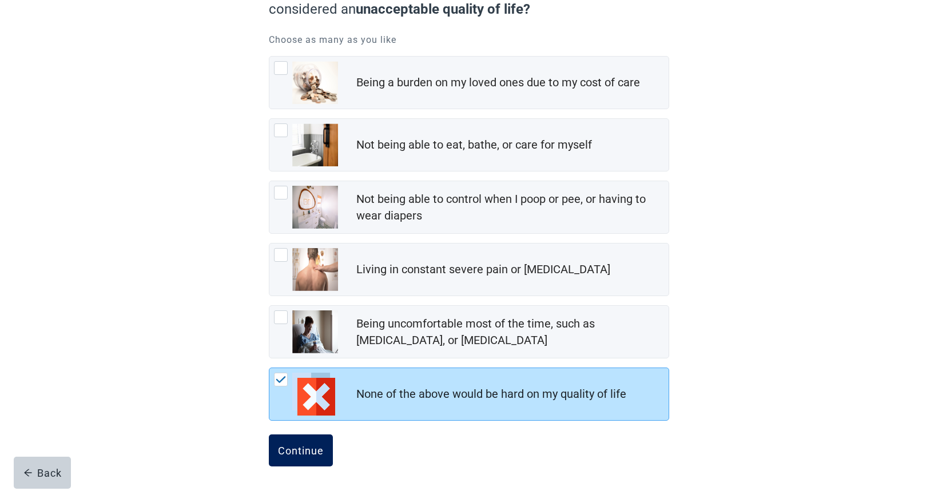
click at [292, 448] on div "Continue" at bounding box center [301, 450] width 46 height 11
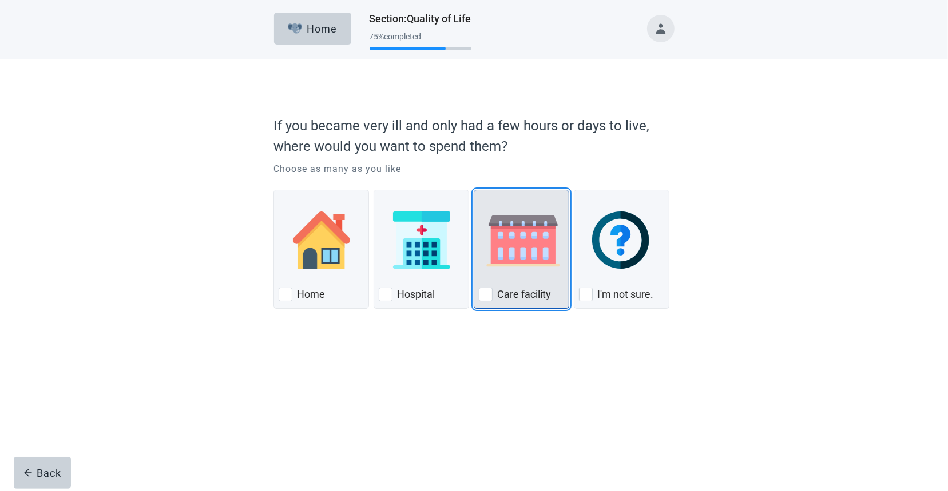
click at [486, 295] on div "Care Facility, checkbox, not checked" at bounding box center [486, 295] width 14 height 14
click at [474, 190] on input "Care facility" at bounding box center [474, 190] width 1 height 1
checkbox input "true"
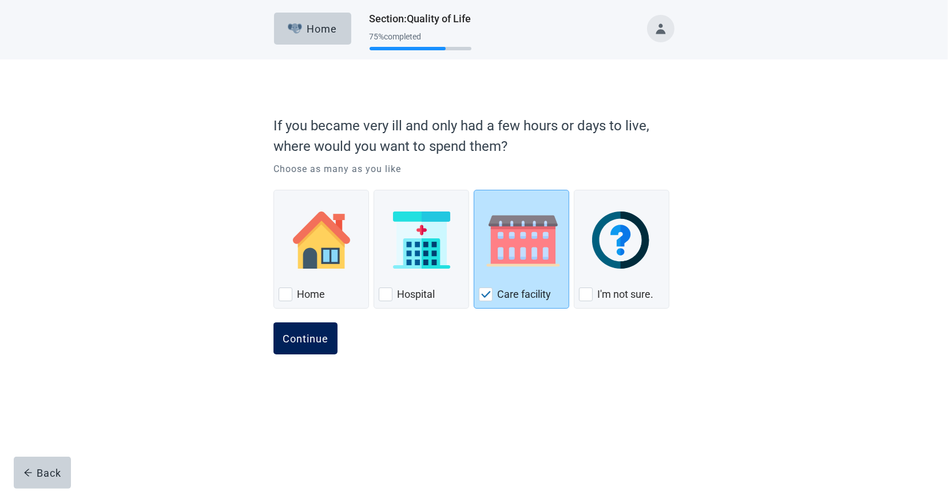
click at [311, 333] on div "Continue" at bounding box center [306, 338] width 46 height 11
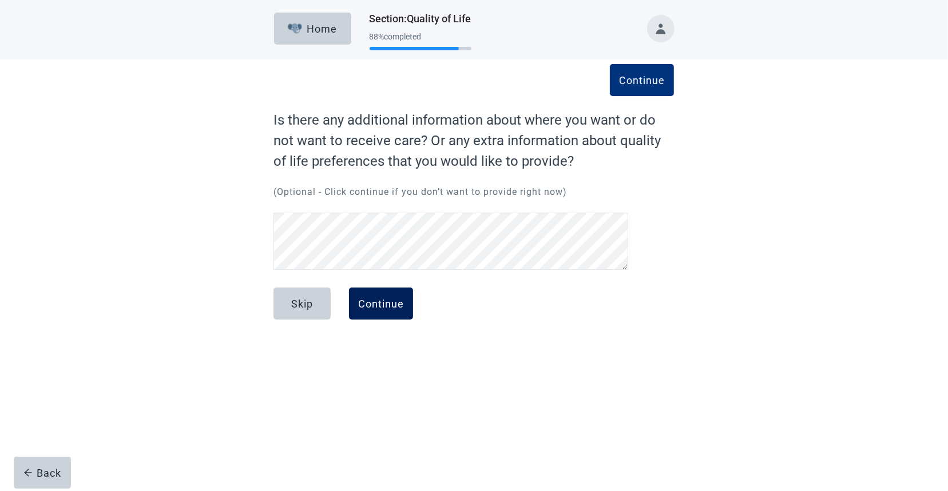
click at [384, 298] on div "Continue" at bounding box center [381, 303] width 46 height 11
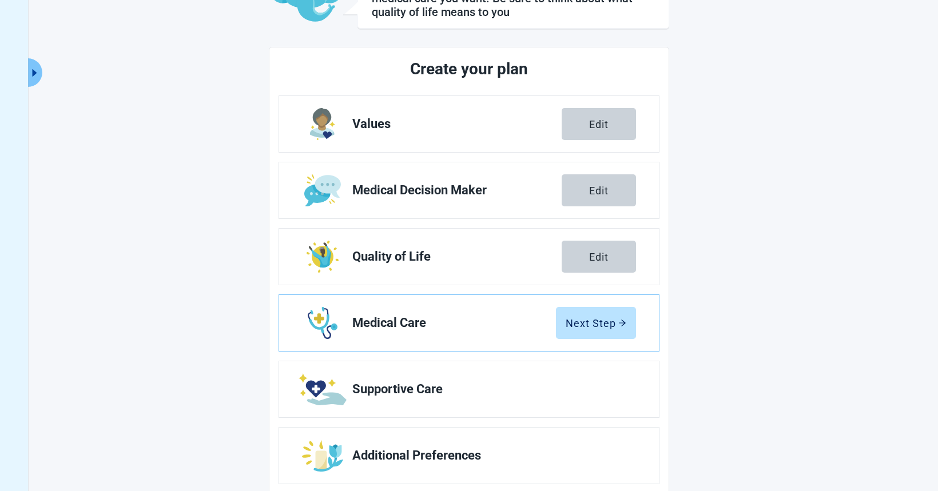
scroll to position [122, 0]
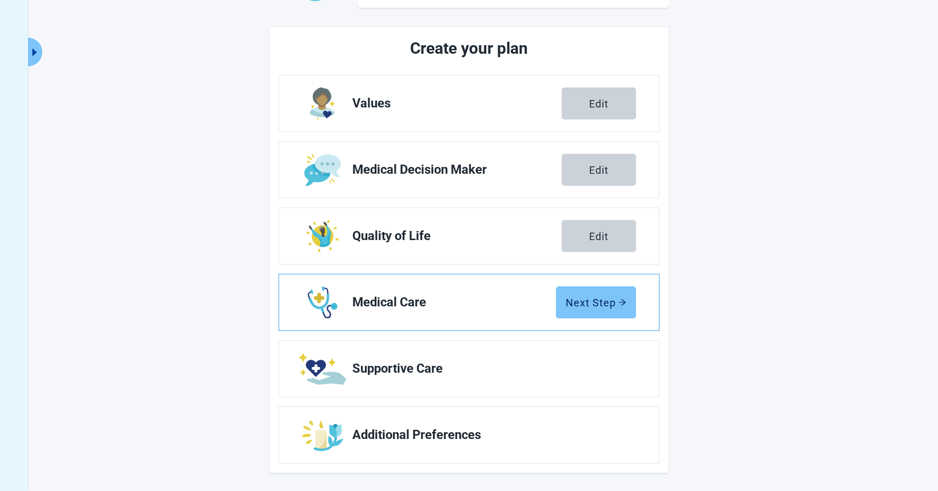
click at [578, 297] on div "Next Step" at bounding box center [596, 302] width 61 height 11
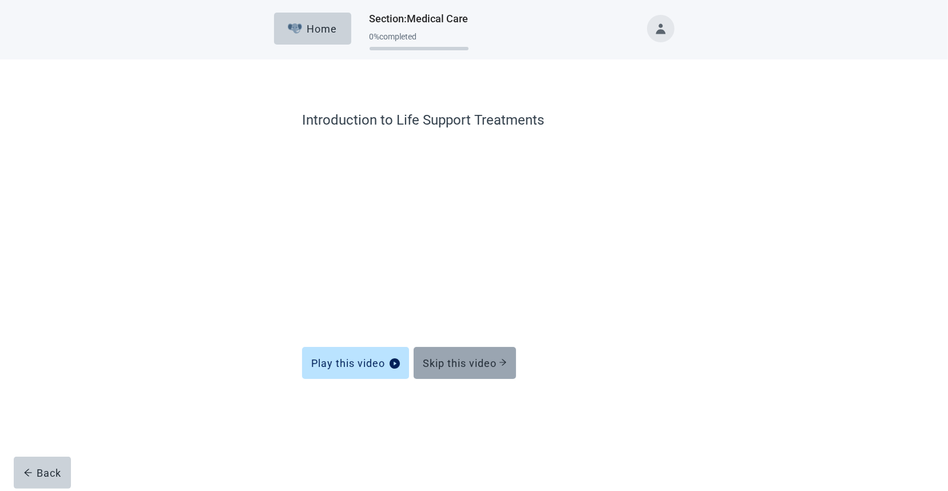
click at [459, 357] on div "Skip this video" at bounding box center [465, 362] width 84 height 11
click at [487, 368] on div "Skip this video" at bounding box center [465, 362] width 84 height 11
click at [474, 359] on div "Skip this video" at bounding box center [465, 362] width 84 height 11
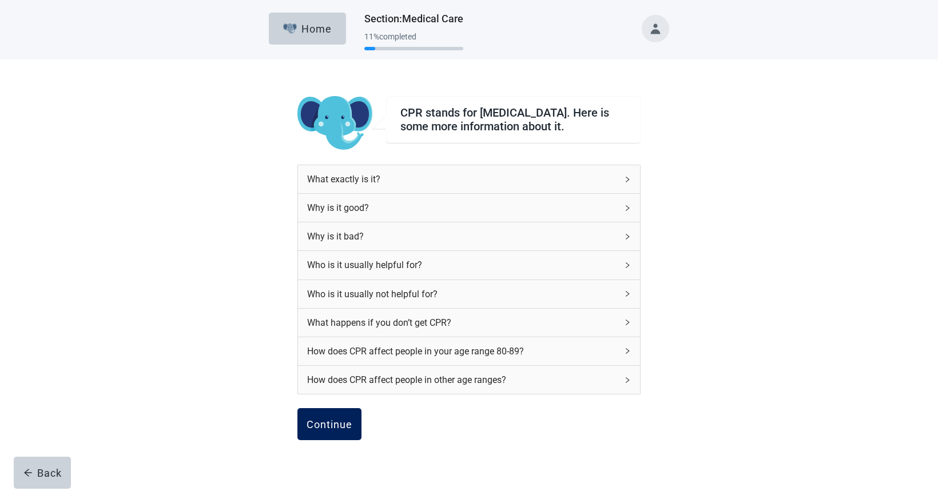
click at [333, 428] on div "Continue" at bounding box center [330, 424] width 46 height 11
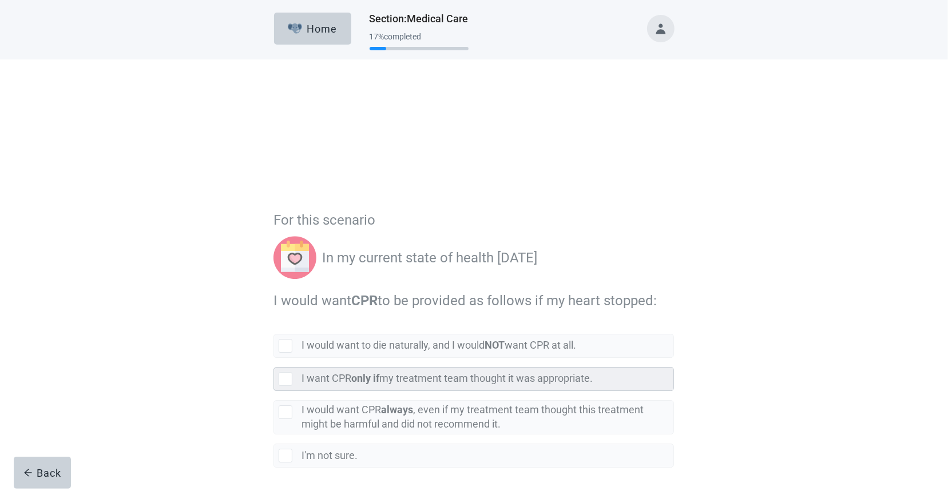
click at [285, 273] on div "[object Object], checkbox, not selected" at bounding box center [286, 279] width 14 height 14
click at [274, 259] on input "I want CPR only if my treatment team thought it was appropriate." at bounding box center [273, 258] width 1 height 1
checkbox input "true"
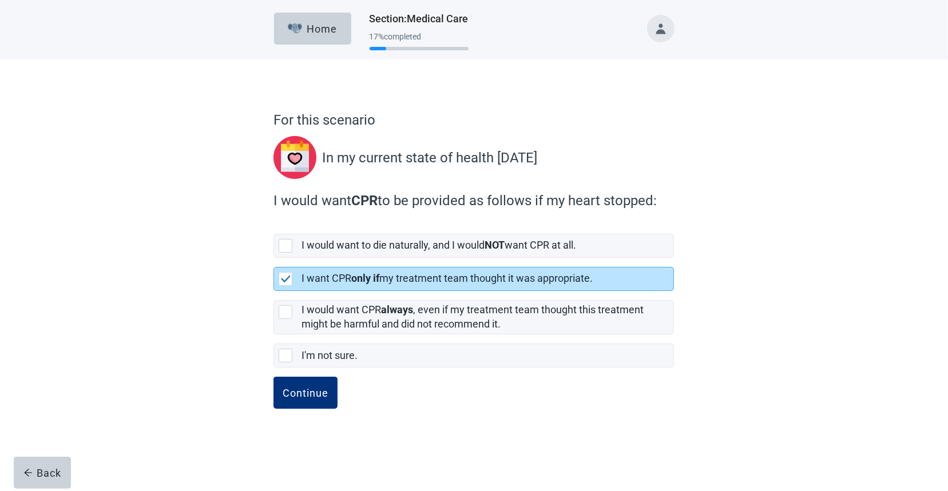
click at [314, 392] on div "Continue" at bounding box center [306, 392] width 46 height 11
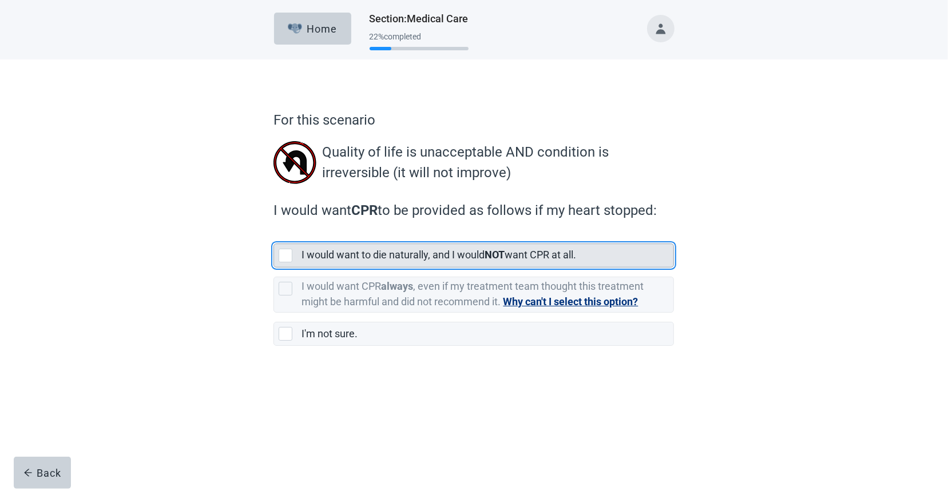
click at [282, 253] on div "[object Object], checkbox, not selected" at bounding box center [286, 256] width 14 height 14
click at [274, 235] on input "I would want to die naturally, and I would NOT want CPR at all." at bounding box center [273, 235] width 1 height 1
checkbox input "true"
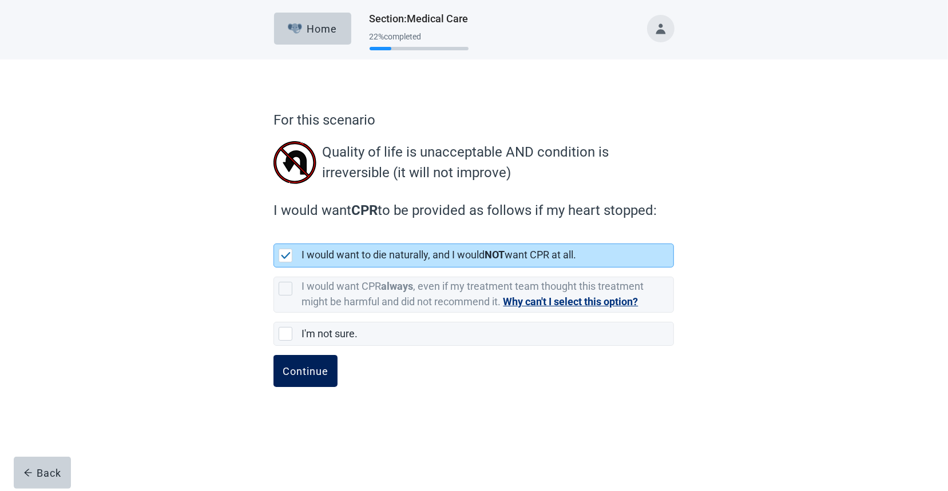
click at [315, 363] on button "Continue" at bounding box center [305, 371] width 64 height 32
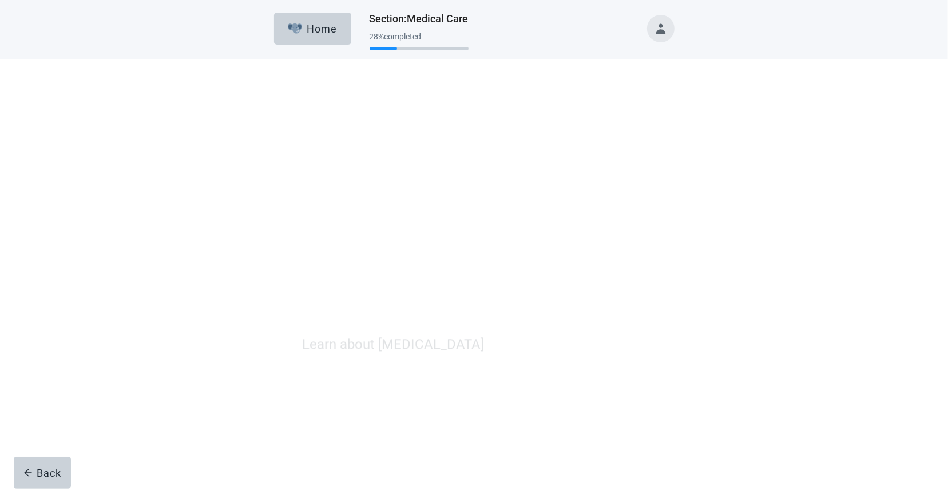
click at [475, 354] on button "Skip this video" at bounding box center [465, 363] width 102 height 32
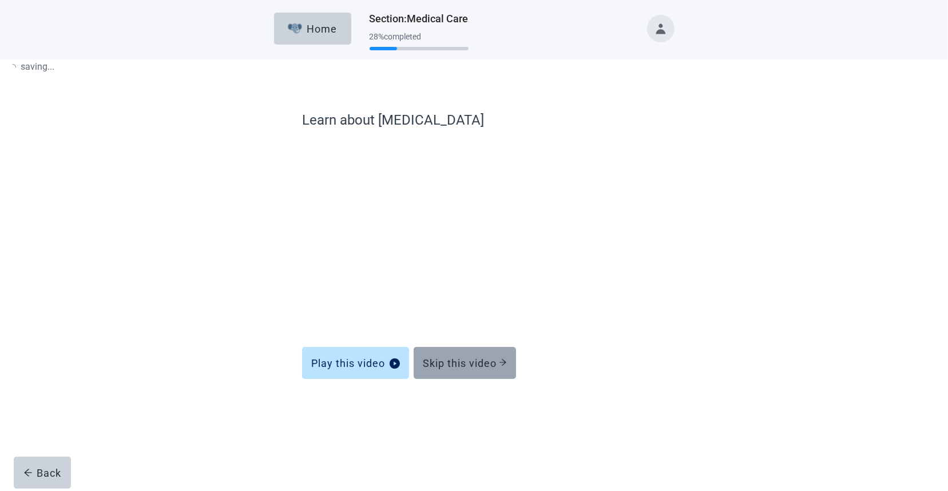
click at [494, 365] on div "Skip this video" at bounding box center [465, 362] width 84 height 11
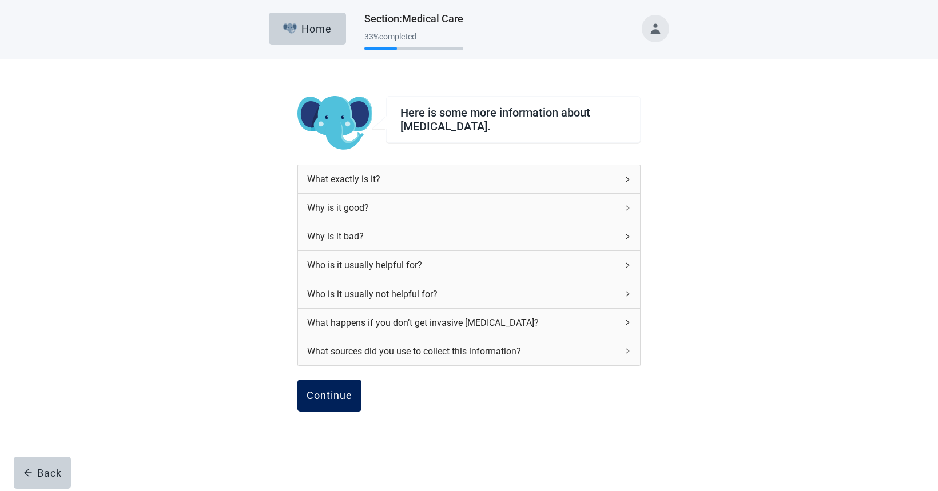
click at [338, 390] on div "Continue" at bounding box center [330, 395] width 46 height 11
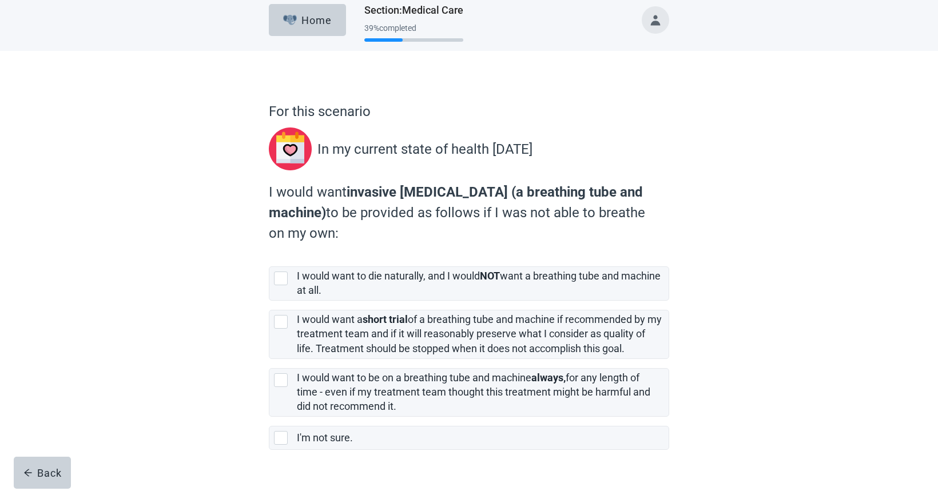
scroll to position [33, 0]
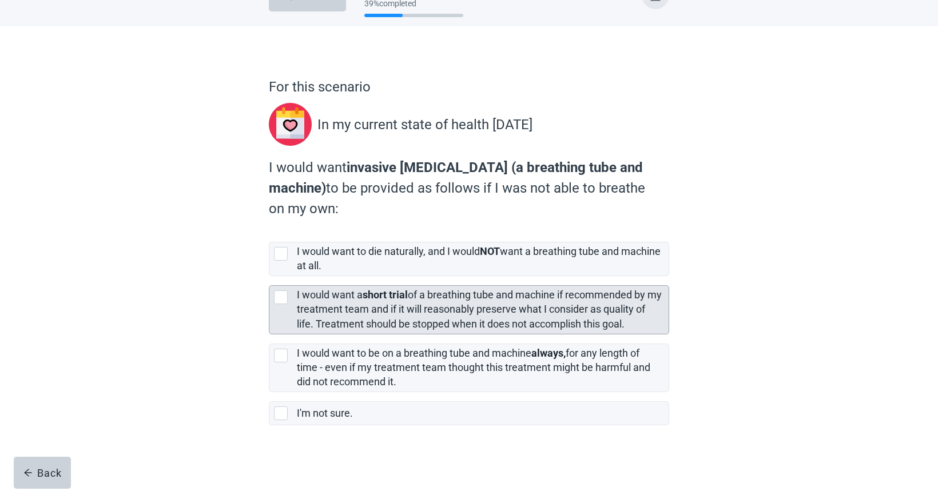
click at [280, 286] on div "I would want a short trial of a breathing tube and machine if recommended by my…" at bounding box center [468, 309] width 399 height 47
click at [269, 277] on input "I would want a short trial of a breathing tube and machine if recommended by my…" at bounding box center [269, 276] width 1 height 1
checkbox input "true"
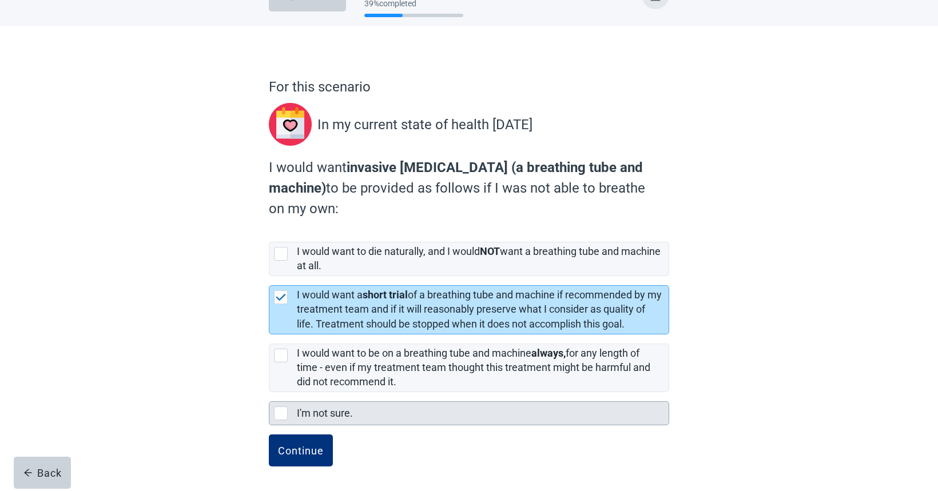
drag, startPoint x: 296, startPoint y: 440, endPoint x: 465, endPoint y: 421, distance: 169.8
click at [297, 441] on button "Continue" at bounding box center [301, 451] width 64 height 32
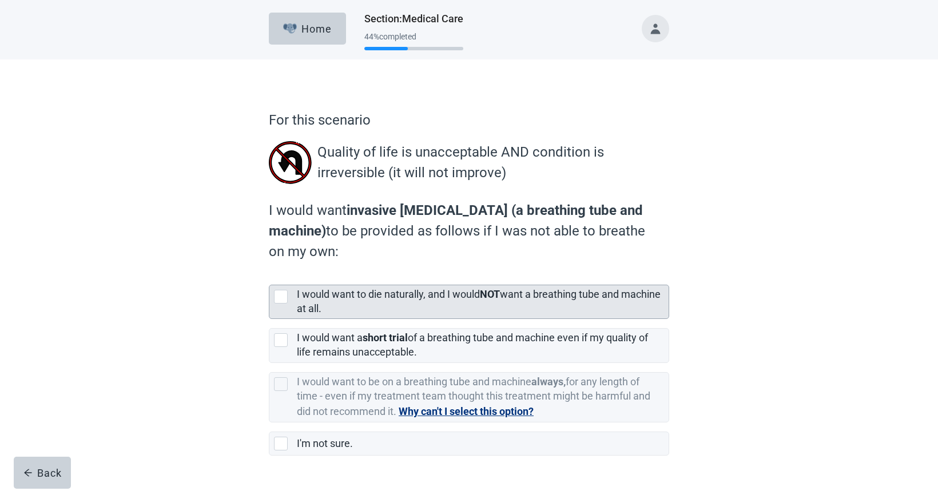
click at [278, 300] on div "[object Object], checkbox, not selected" at bounding box center [281, 297] width 14 height 14
click at [269, 276] on input "I would want to die naturally, and I would NOT want a breathing tube and machin…" at bounding box center [269, 276] width 1 height 1
checkbox input "true"
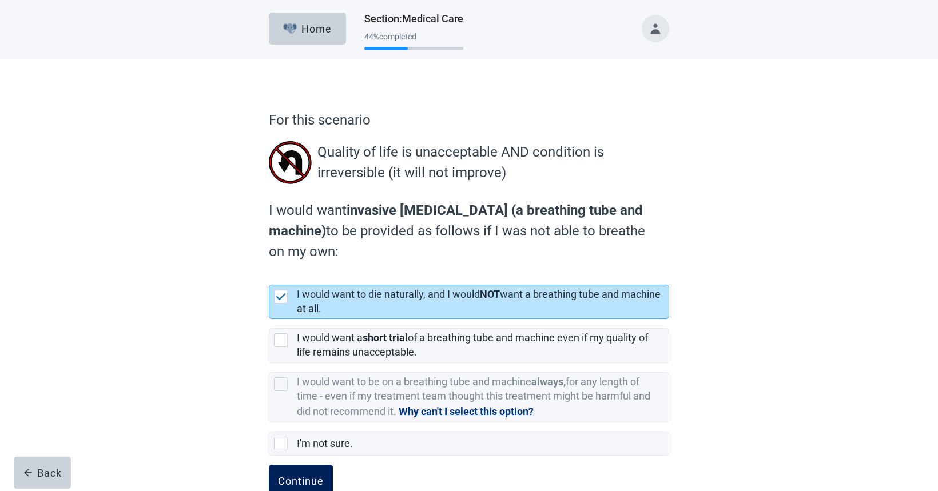
click at [285, 477] on div "Continue" at bounding box center [301, 480] width 46 height 11
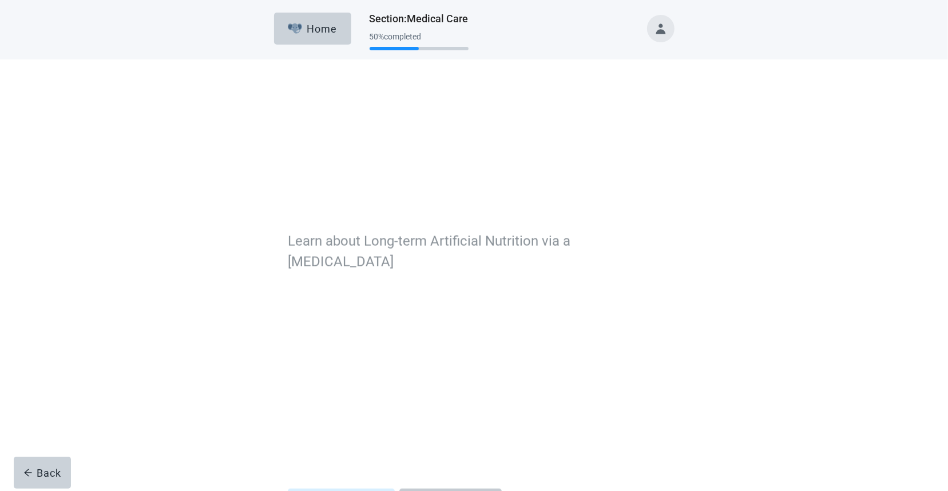
click at [448, 378] on div "Skip this video" at bounding box center [450, 383] width 84 height 11
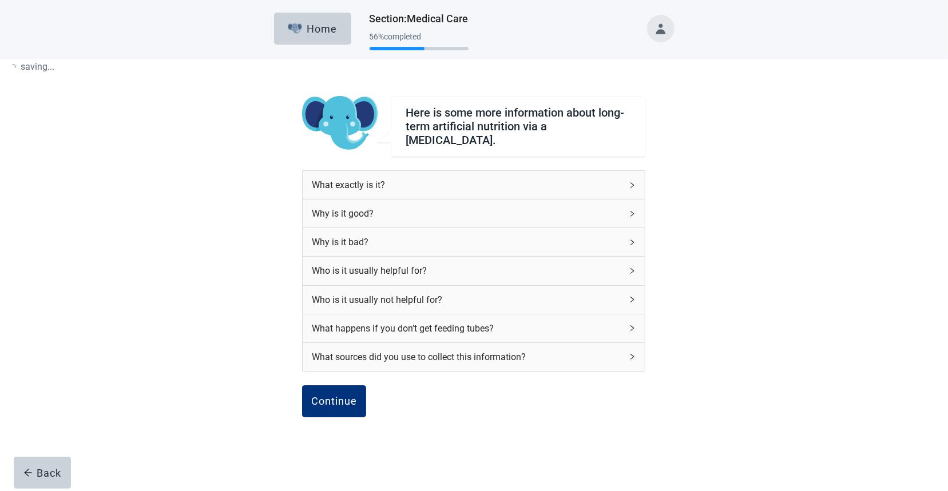
click at [451, 366] on div "What exactly is it? Why is it good? Why is it bad? Who is it usually helpful fo…" at bounding box center [473, 277] width 343 height 215
click at [337, 396] on div "Continue" at bounding box center [330, 401] width 46 height 11
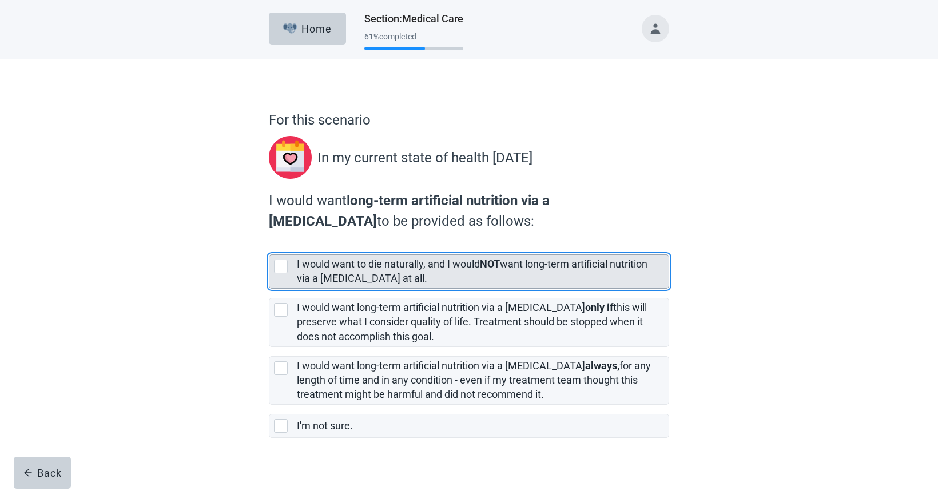
click at [280, 264] on div "[object Object], checkbox, not selected" at bounding box center [281, 267] width 14 height 14
click at [269, 246] on input "I would want to die naturally, and I would NOT want long-term artificial nutrit…" at bounding box center [269, 245] width 1 height 1
checkbox input "true"
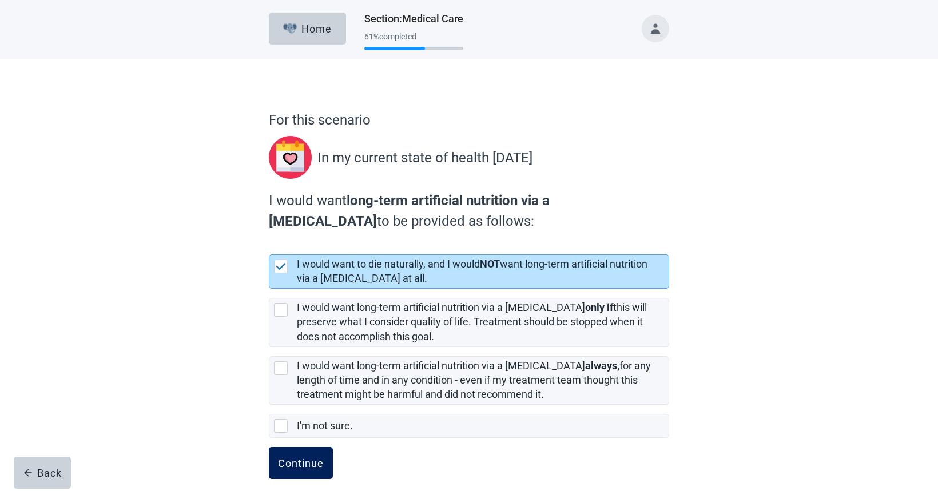
click at [283, 462] on div "Continue" at bounding box center [301, 463] width 46 height 11
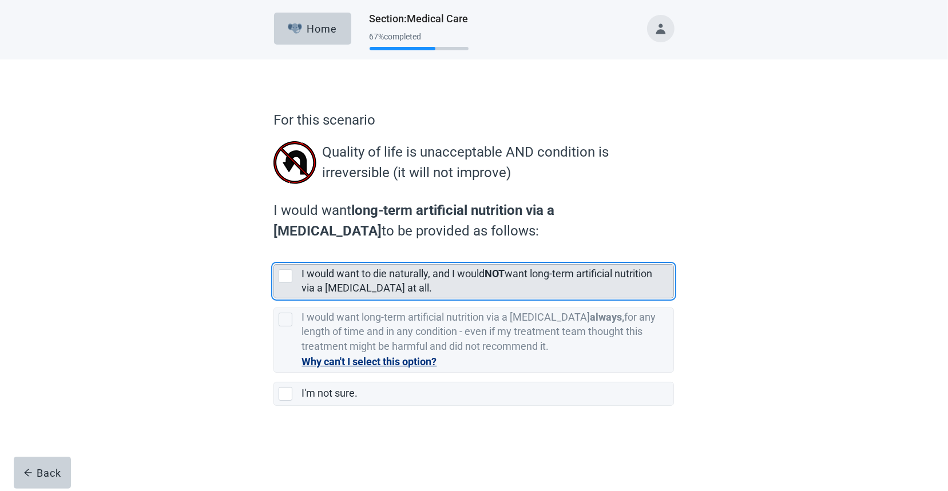
click at [284, 273] on div "[object Object], checkbox, not selected" at bounding box center [286, 276] width 14 height 14
click at [274, 256] on input "I would want to die naturally, and I would NOT want long-term artificial nutrit…" at bounding box center [273, 255] width 1 height 1
checkbox input "true"
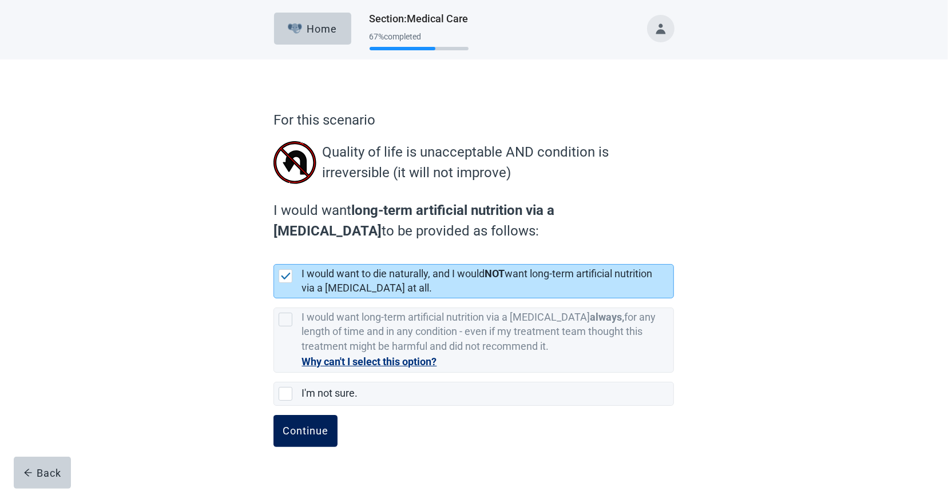
drag, startPoint x: 281, startPoint y: 435, endPoint x: 326, endPoint y: 424, distance: 46.5
click at [280, 434] on button "Continue" at bounding box center [305, 431] width 64 height 32
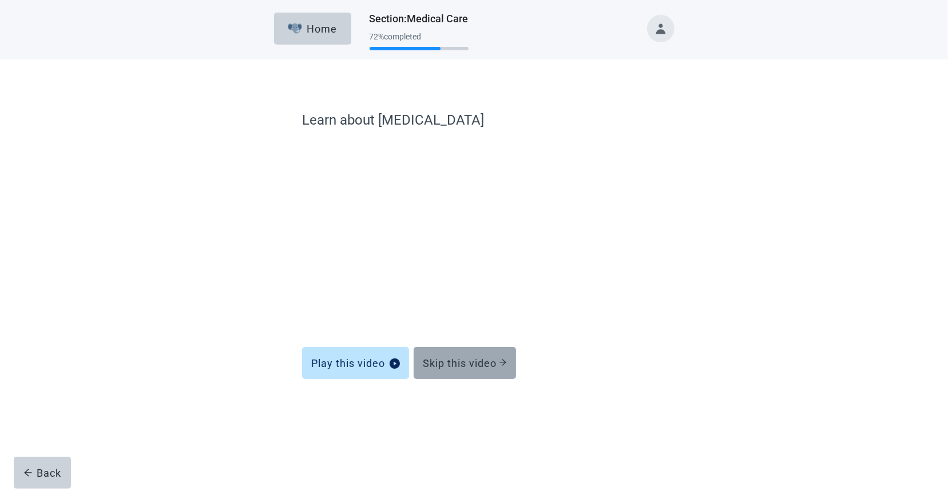
click at [483, 354] on button "Skip this video" at bounding box center [465, 363] width 102 height 32
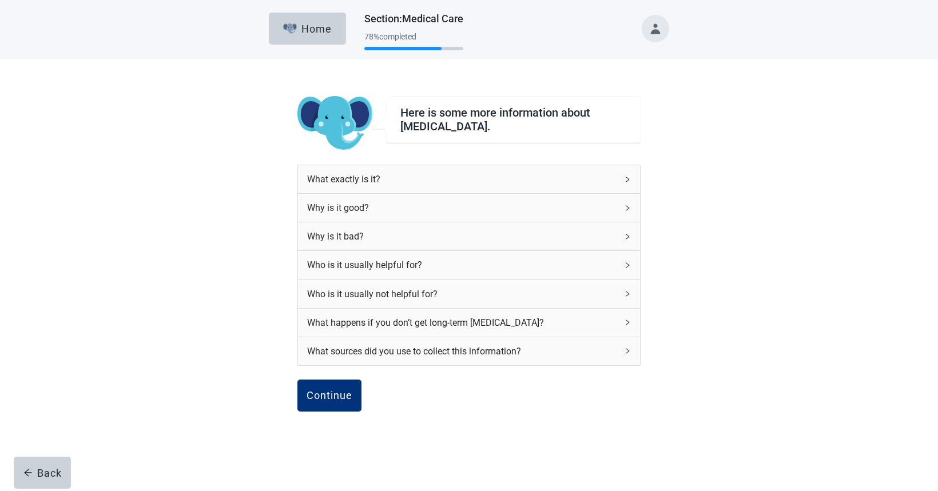
drag, startPoint x: 329, startPoint y: 384, endPoint x: 947, endPoint y: 278, distance: 626.3
click at [329, 386] on button "Continue" at bounding box center [329, 396] width 64 height 32
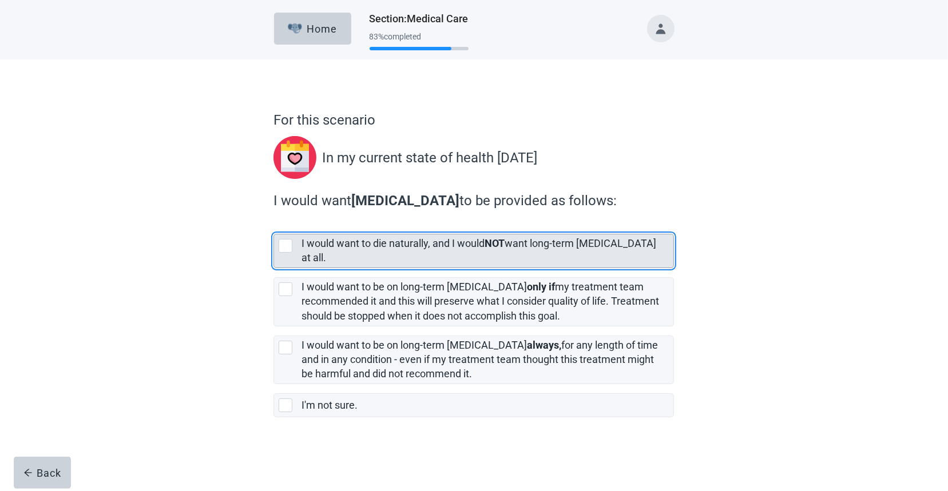
click at [282, 247] on div "[object Object], checkbox, not selected" at bounding box center [286, 246] width 14 height 14
click at [274, 225] on input "I would want to die naturally, and I would NOT want long-term [MEDICAL_DATA] at…" at bounding box center [273, 225] width 1 height 1
checkbox input "true"
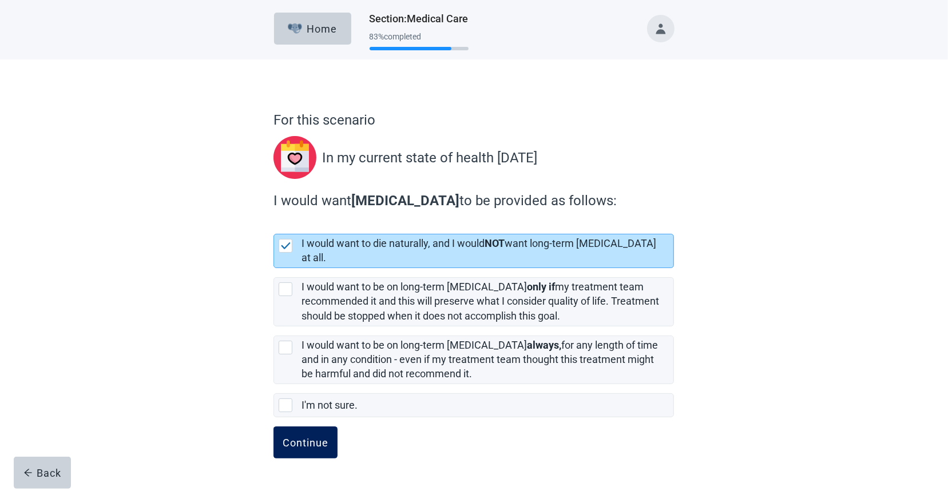
click at [324, 437] on div "Continue" at bounding box center [306, 442] width 46 height 11
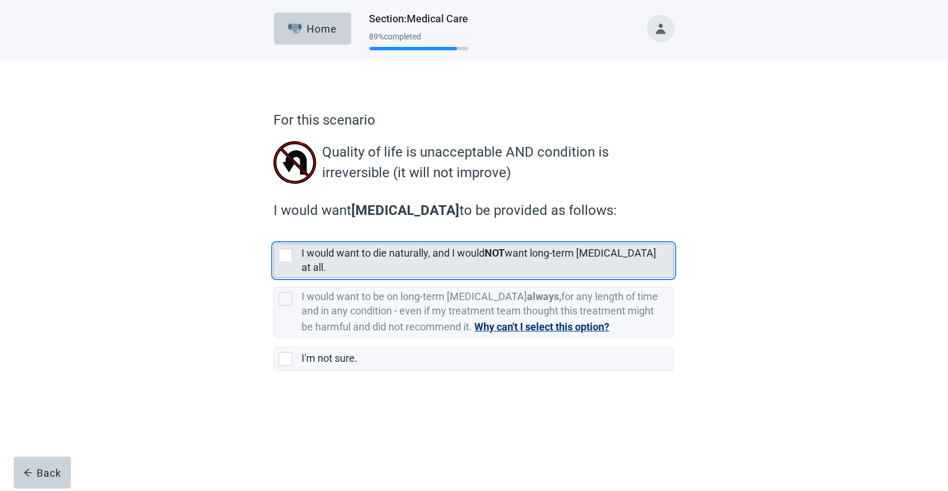
click at [284, 253] on div "[object Object], checkbox, not selected" at bounding box center [286, 256] width 14 height 14
click at [274, 235] on input "I would want to die naturally, and I would NOT want long-term [MEDICAL_DATA] at…" at bounding box center [273, 235] width 1 height 1
checkbox input "true"
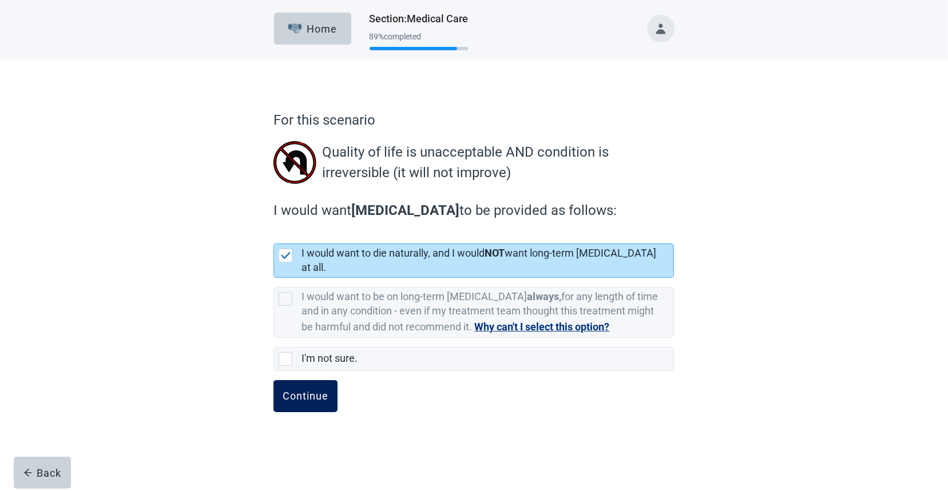
click at [313, 391] on div "Continue" at bounding box center [306, 396] width 46 height 11
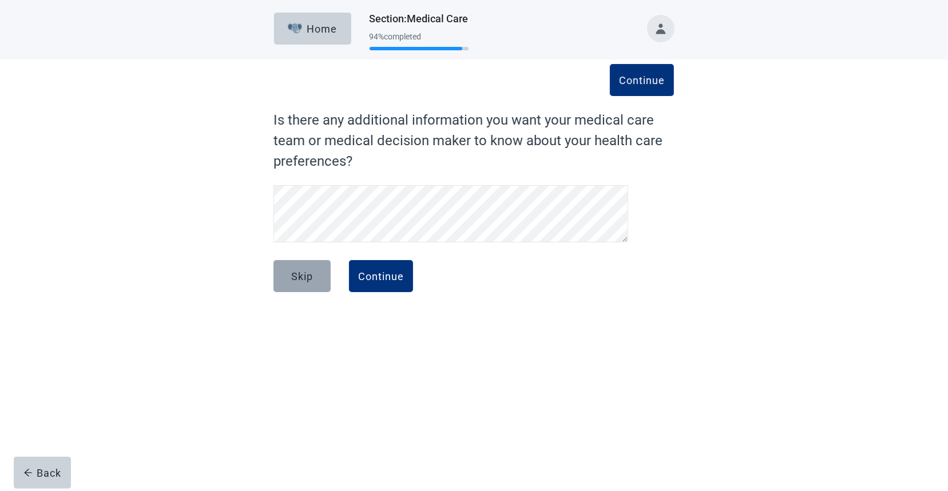
click at [293, 274] on div "Skip" at bounding box center [302, 276] width 22 height 11
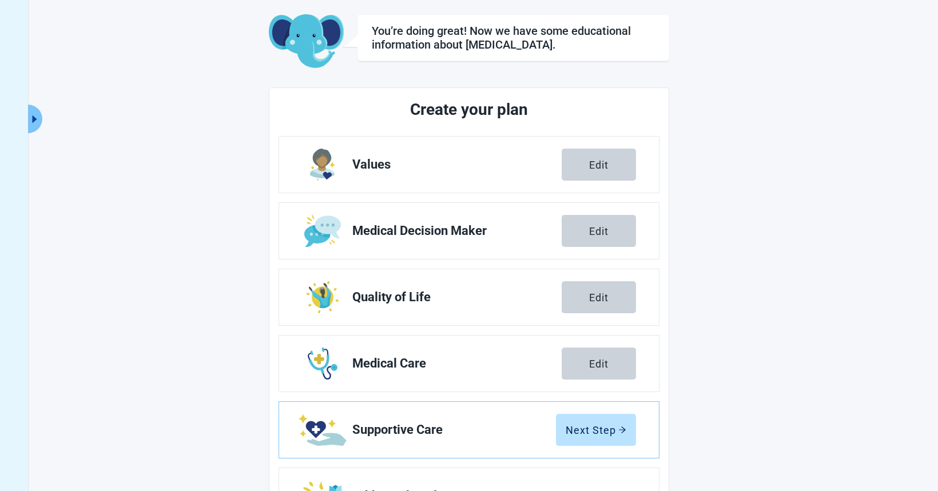
scroll to position [116, 0]
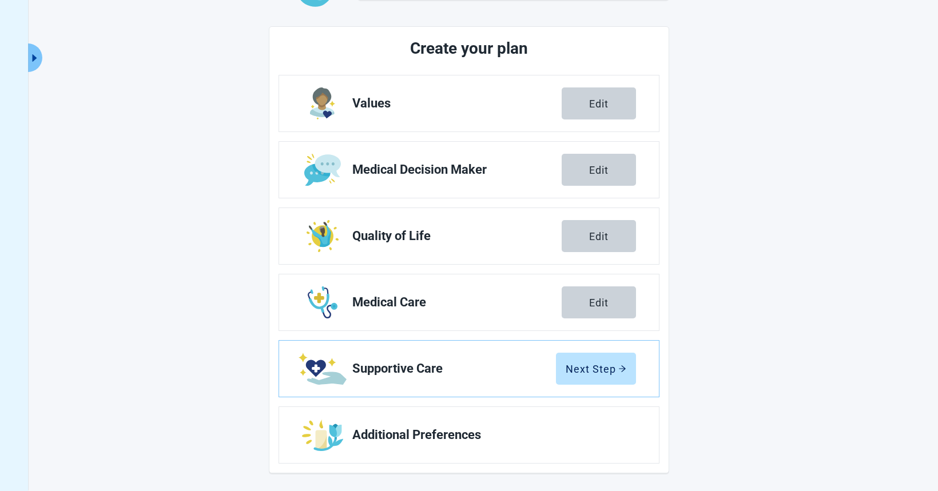
drag, startPoint x: 611, startPoint y: 367, endPoint x: 947, endPoint y: 265, distance: 350.5
click at [611, 367] on div "Next Step" at bounding box center [596, 368] width 61 height 11
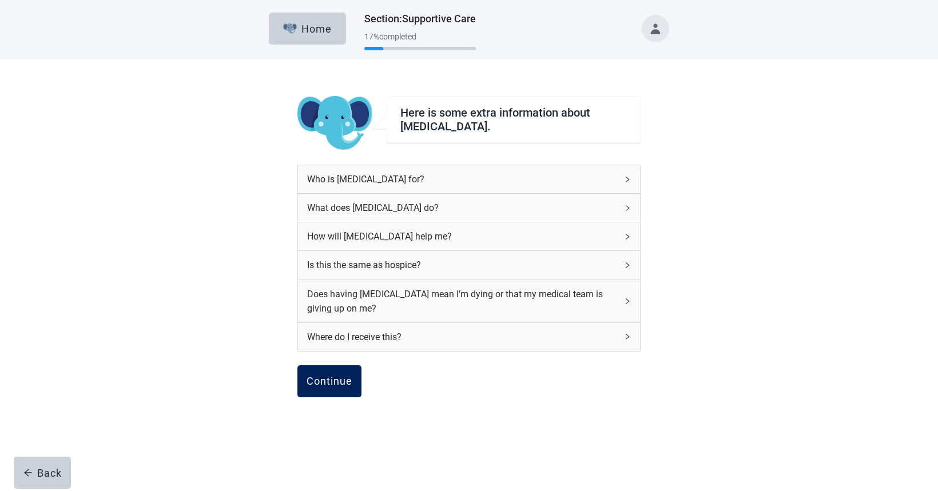
click at [327, 379] on div "Continue" at bounding box center [330, 381] width 46 height 11
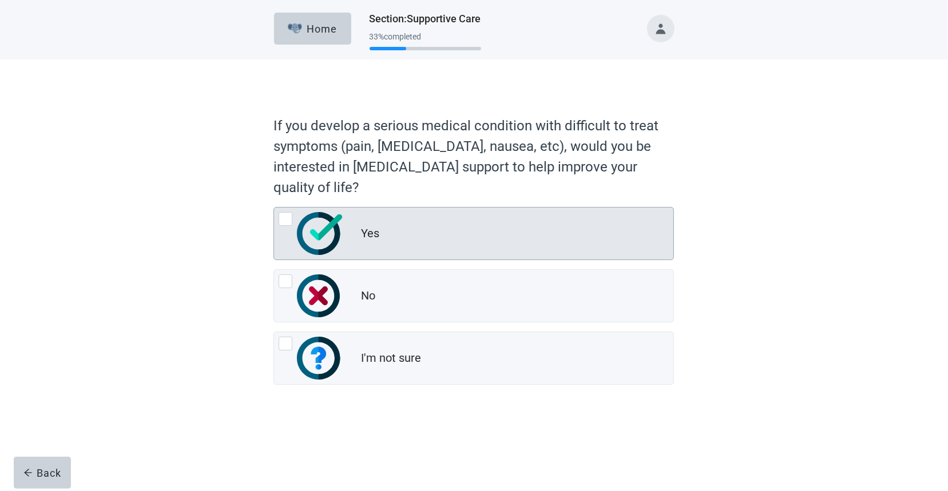
click at [285, 218] on div "Yes, radio button, not checked" at bounding box center [286, 219] width 14 height 14
click at [274, 208] on input "Yes" at bounding box center [273, 207] width 1 height 1
radio input "true"
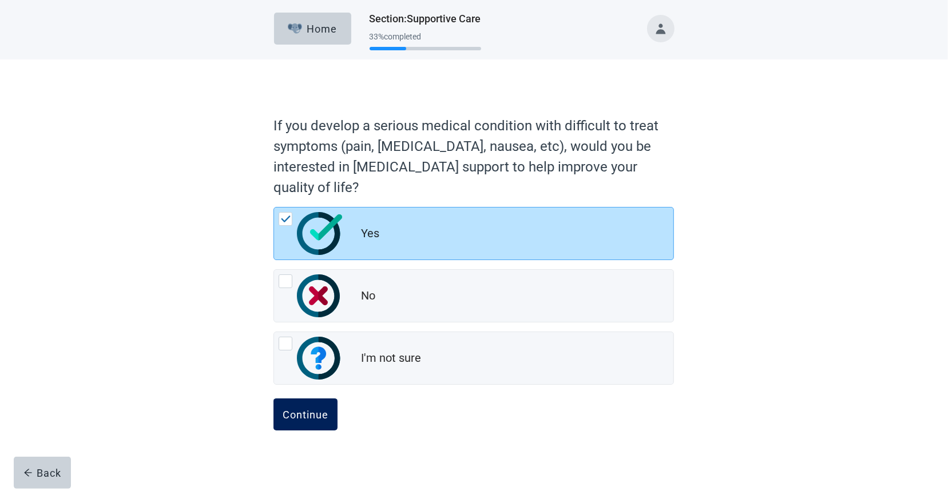
click at [311, 403] on button "Continue" at bounding box center [305, 415] width 64 height 32
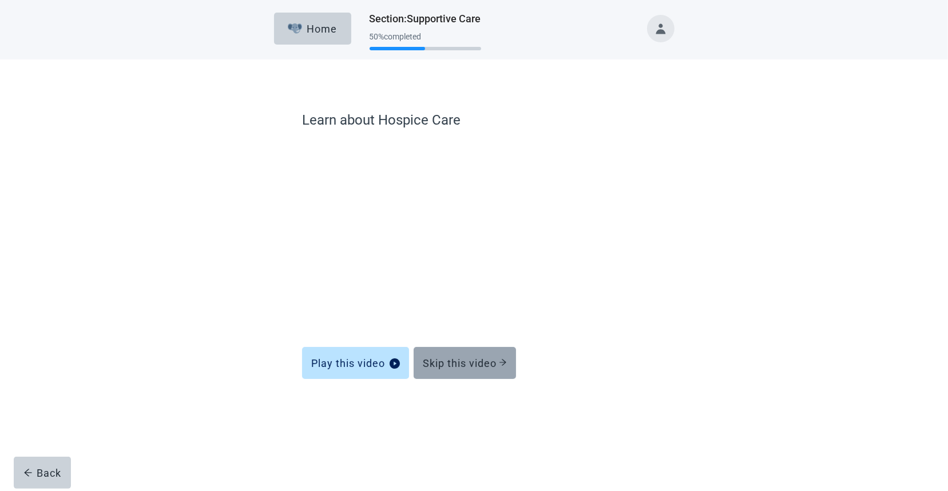
click at [497, 362] on div "Skip this video" at bounding box center [465, 362] width 84 height 11
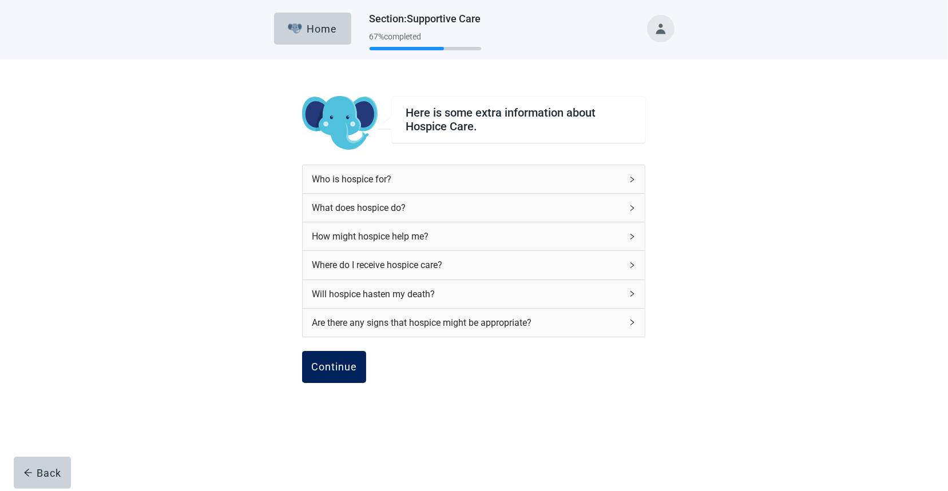
click at [324, 361] on div "Continue" at bounding box center [334, 366] width 46 height 11
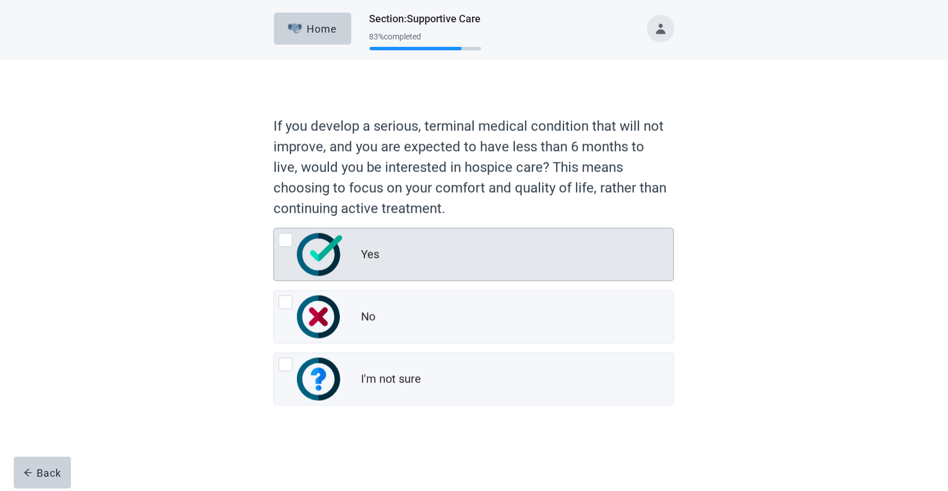
click at [284, 238] on div "Yes, radio button, not checked" at bounding box center [286, 240] width 14 height 14
click at [274, 228] on input "Yes" at bounding box center [273, 228] width 1 height 1
radio input "true"
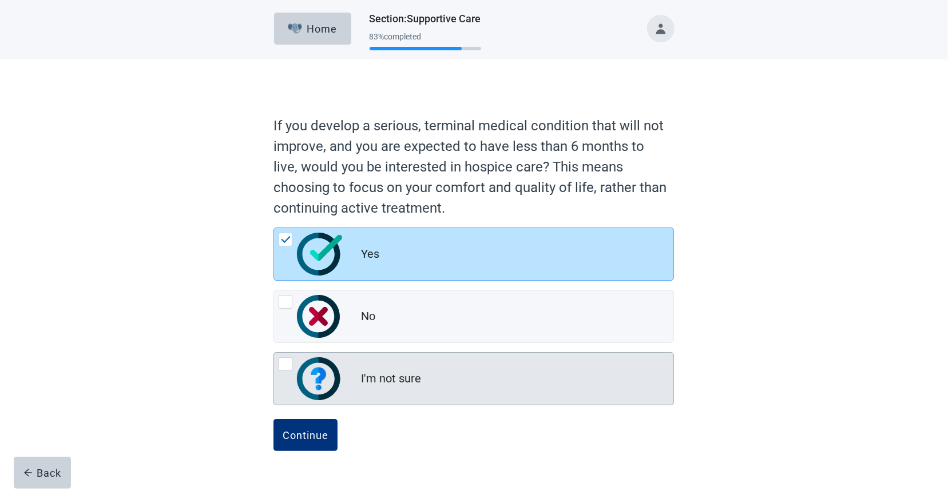
drag, startPoint x: 303, startPoint y: 435, endPoint x: 473, endPoint y: 383, distance: 177.7
click at [305, 434] on div "Continue" at bounding box center [306, 435] width 46 height 11
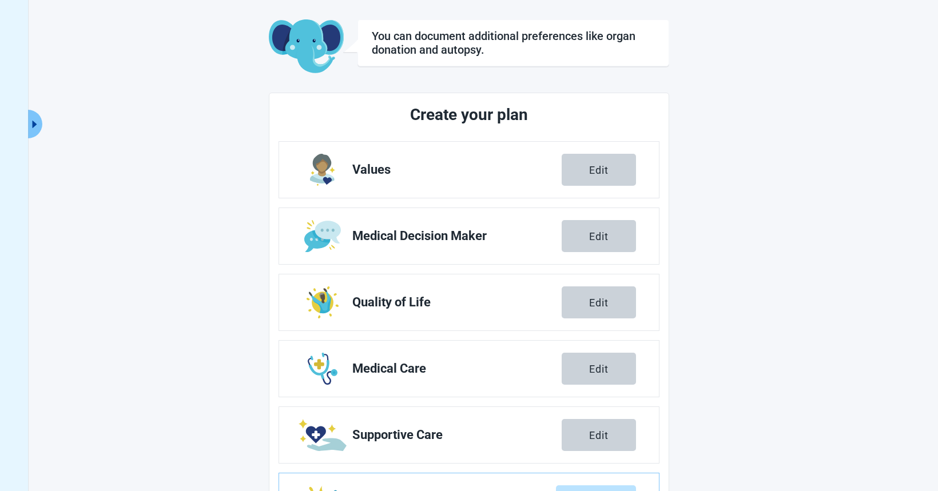
scroll to position [116, 0]
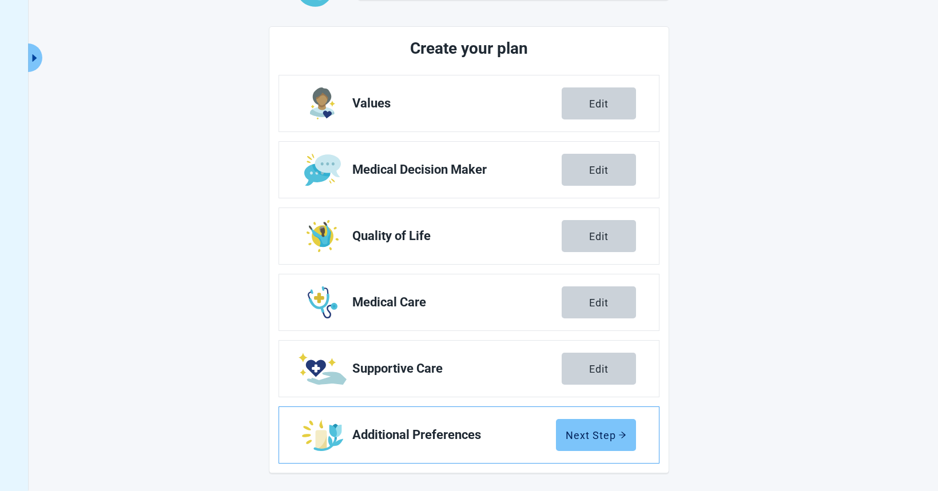
click at [592, 430] on div "Next Step" at bounding box center [596, 435] width 61 height 11
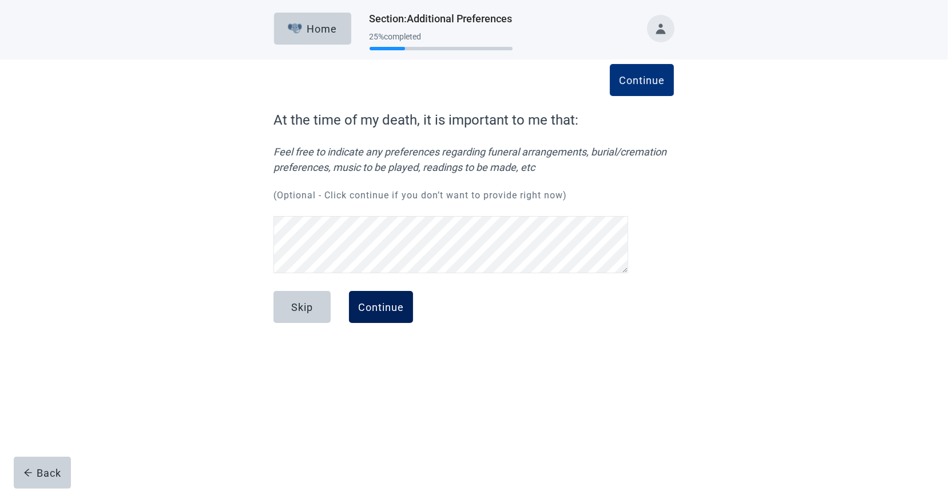
click at [388, 303] on div "Continue" at bounding box center [381, 306] width 46 height 11
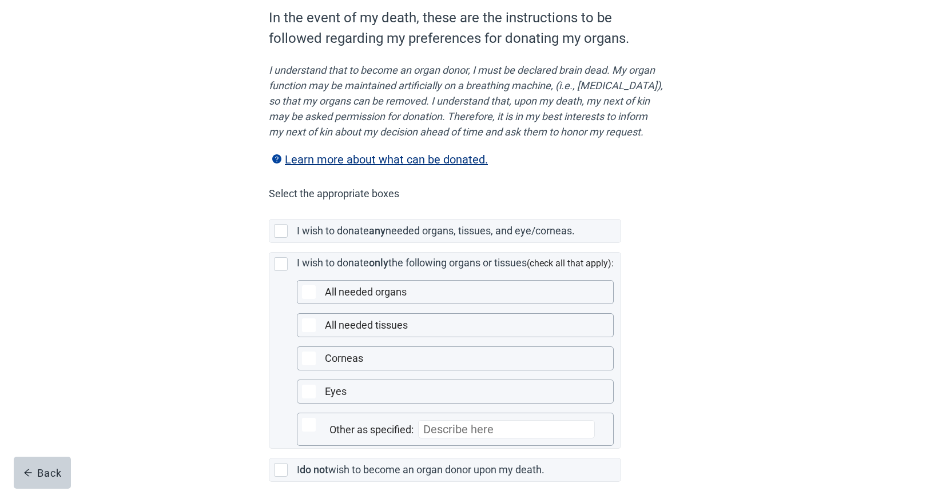
scroll to position [130, 0]
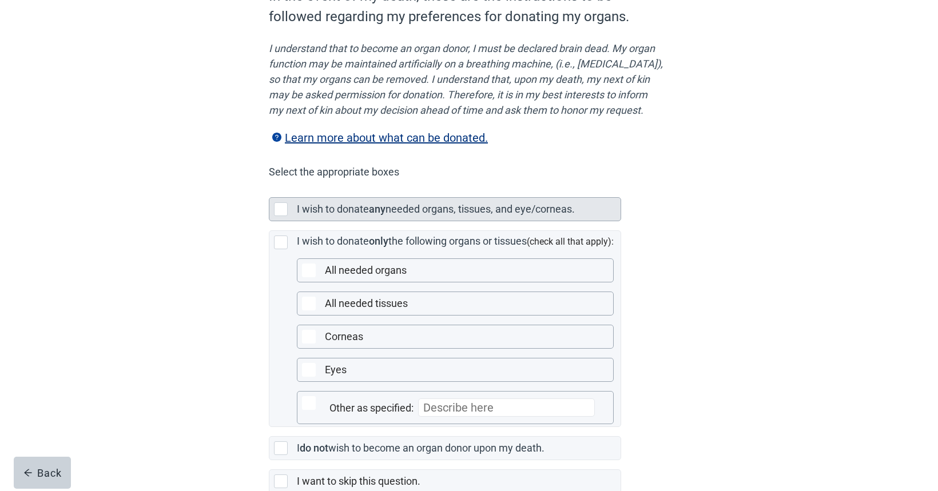
click at [281, 216] on div "Main content" at bounding box center [281, 209] width 14 height 14
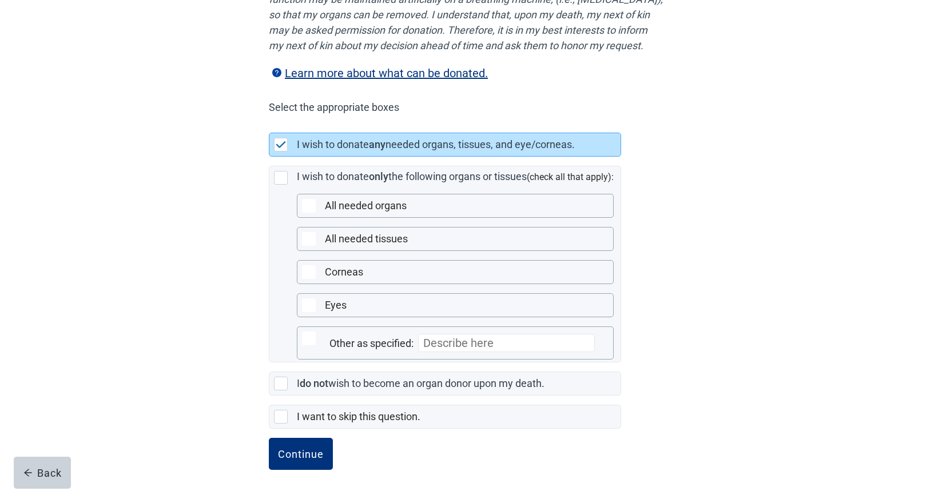
scroll to position [212, 0]
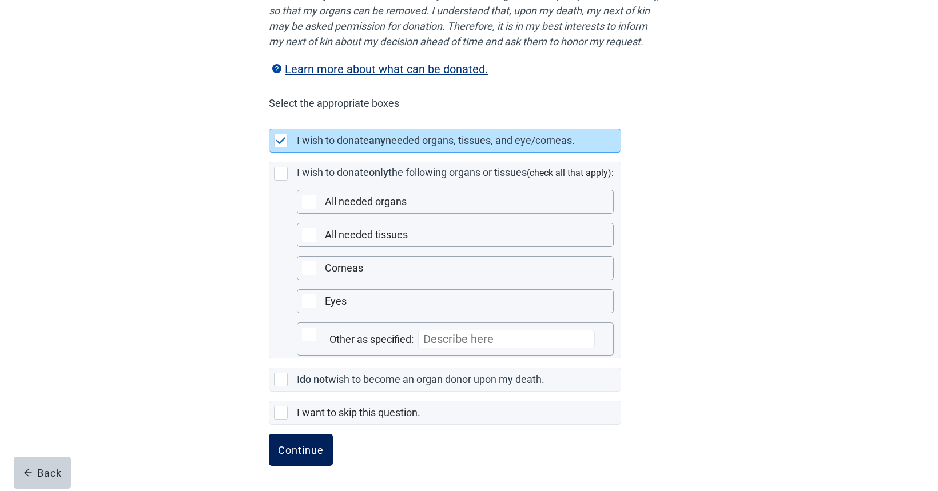
click at [312, 447] on div "Continue" at bounding box center [301, 449] width 46 height 11
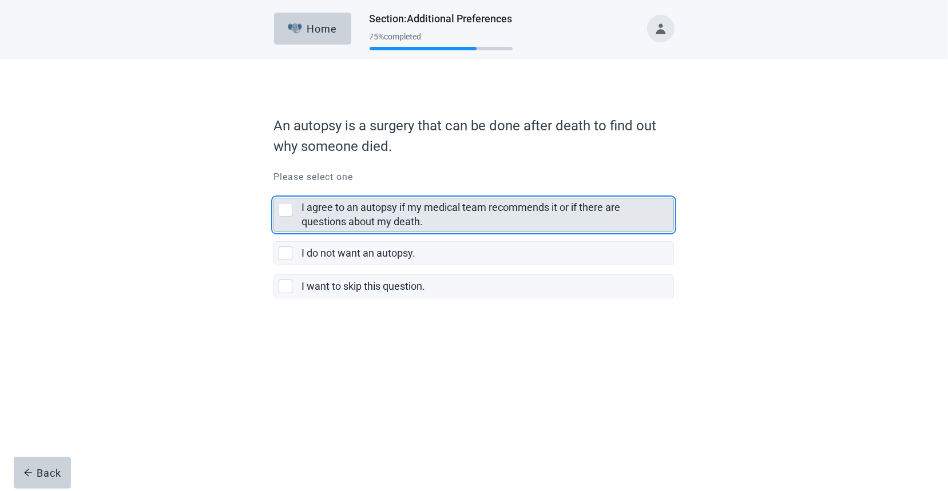
click at [281, 212] on div "I agree to an autopsy if my medical team recommends it or if there are question…" at bounding box center [286, 210] width 14 height 14
click at [274, 189] on input "I agree to an autopsy if my medical team recommends it or if there are question…" at bounding box center [273, 189] width 1 height 1
checkbox input "true"
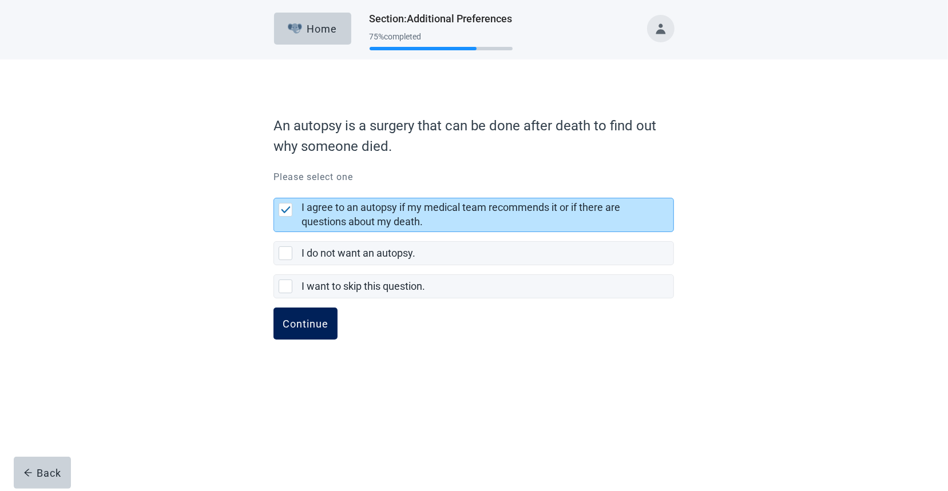
click at [296, 331] on button "Continue" at bounding box center [305, 324] width 64 height 32
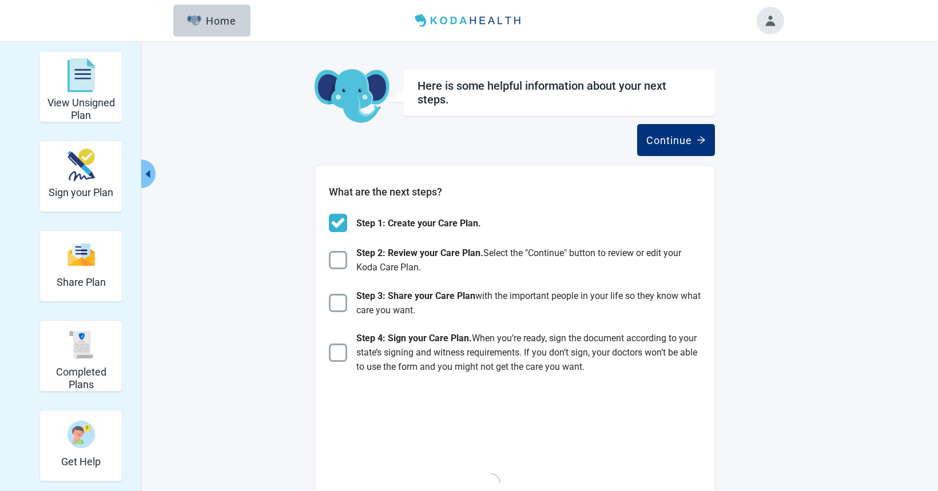
drag, startPoint x: 303, startPoint y: 320, endPoint x: 206, endPoint y: 331, distance: 97.2
click at [206, 331] on div "View Unsigned Plan Sign your Plan Share Plan Completed Plans Get Help Here is s…" at bounding box center [468, 460] width 629 height 818
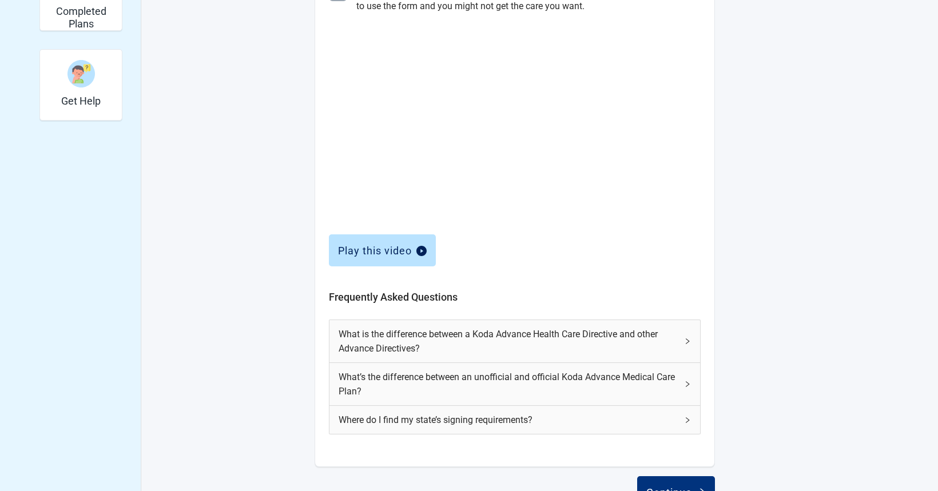
scroll to position [395, 0]
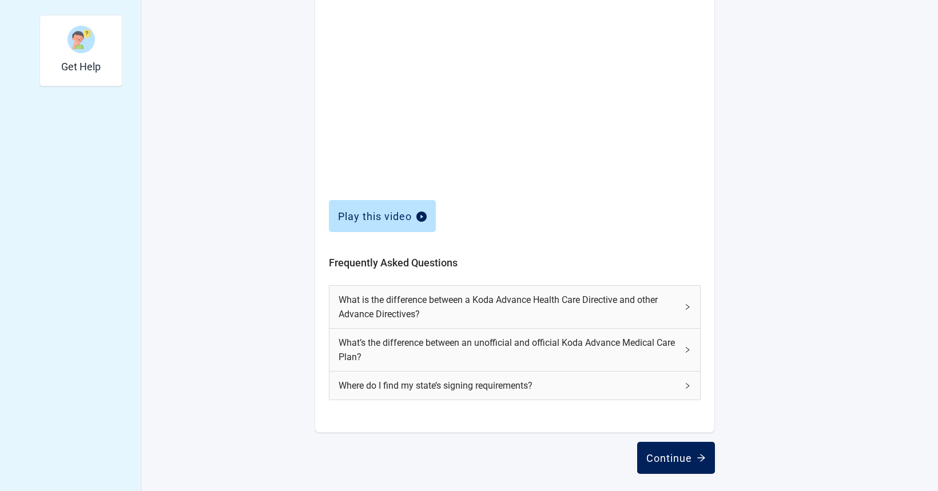
click at [688, 453] on div "Continue" at bounding box center [675, 457] width 59 height 11
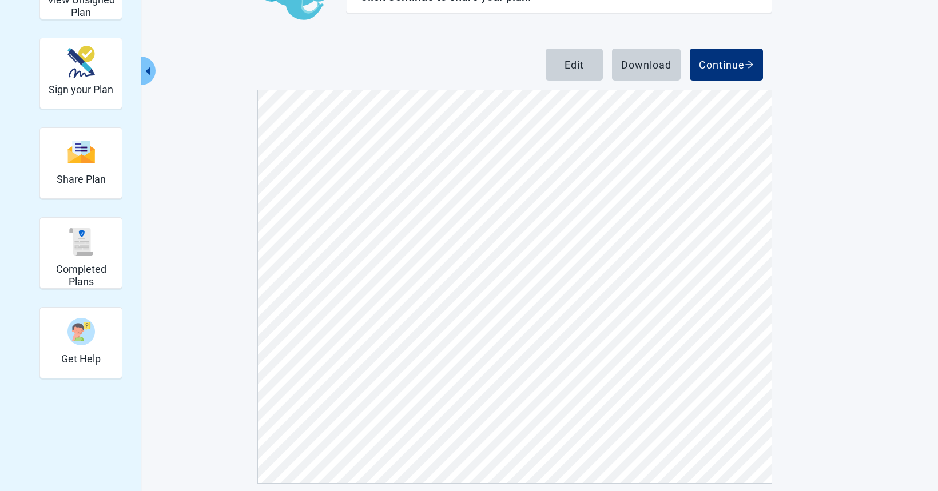
scroll to position [114, 0]
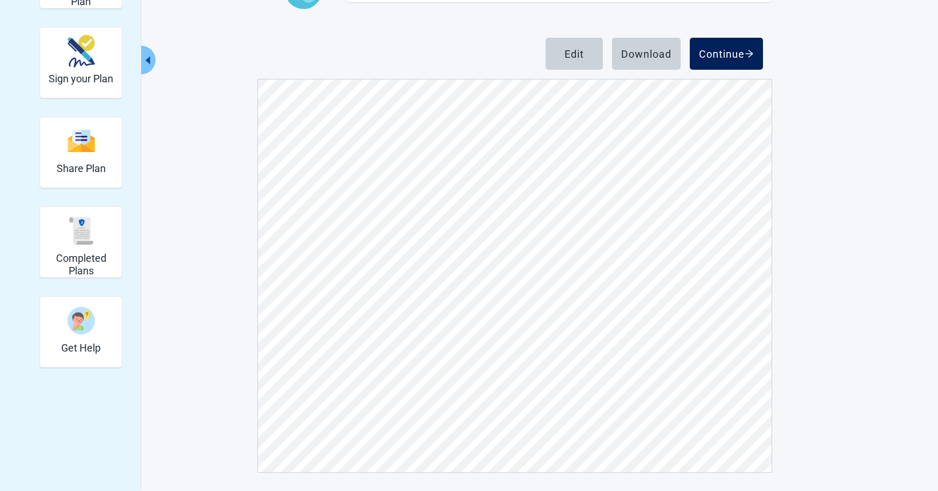
click at [732, 54] on div "Continue" at bounding box center [726, 53] width 55 height 11
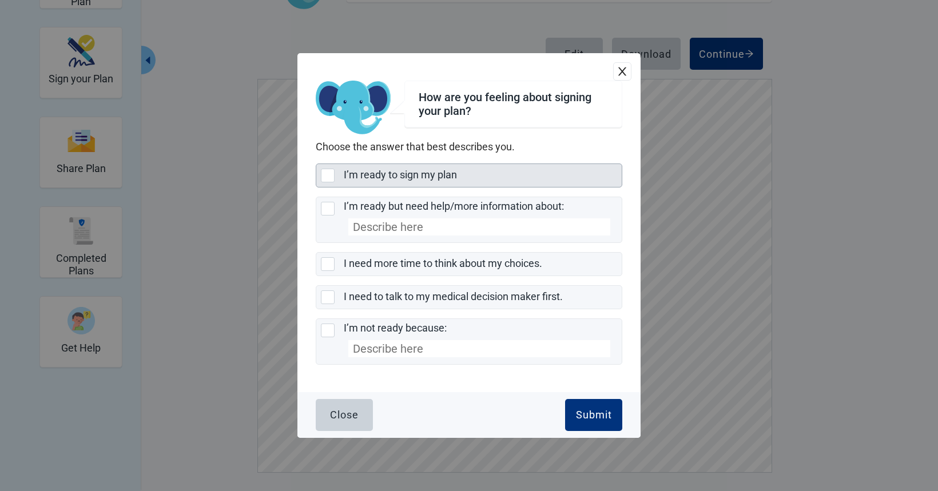
click at [325, 171] on div "I’m ready to sign my plan, checkbox, not selected" at bounding box center [328, 176] width 14 height 14
click at [316, 164] on input "I’m ready to sign my plan" at bounding box center [316, 164] width 1 height 1
checkbox input "true"
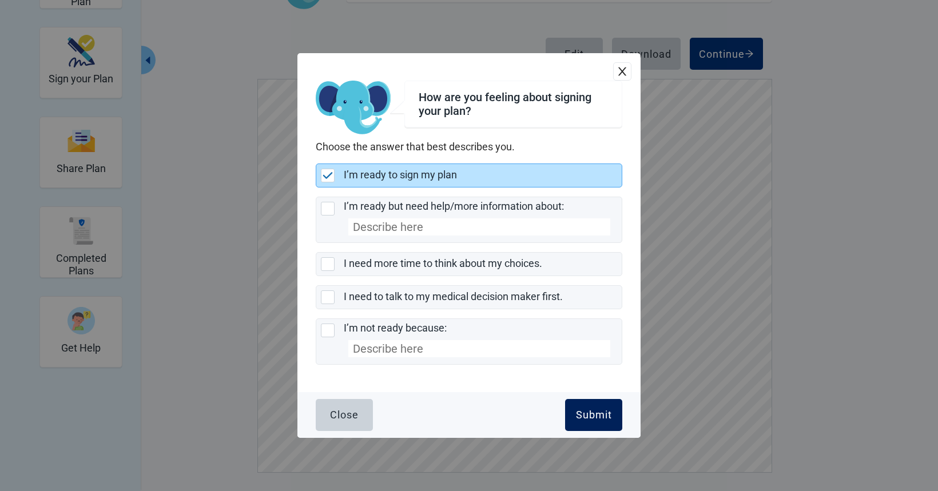
click at [608, 416] on div "Submit" at bounding box center [594, 415] width 36 height 11
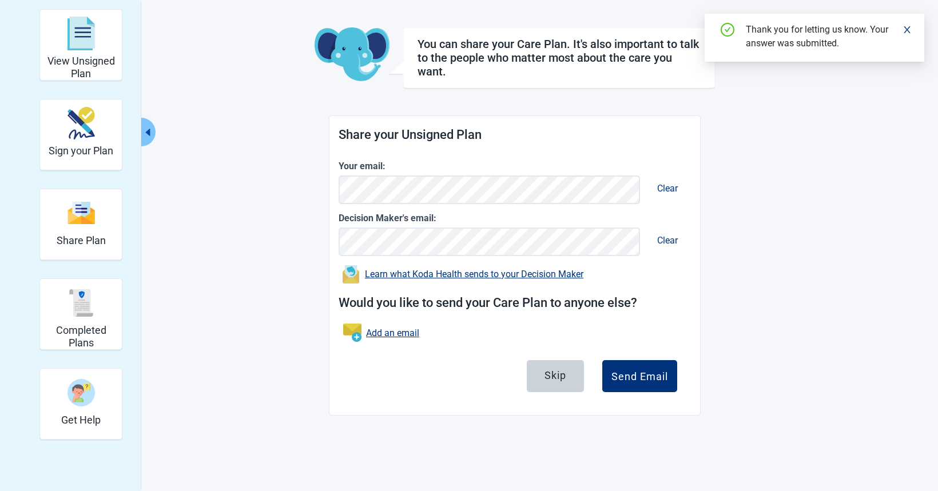
scroll to position [41, 0]
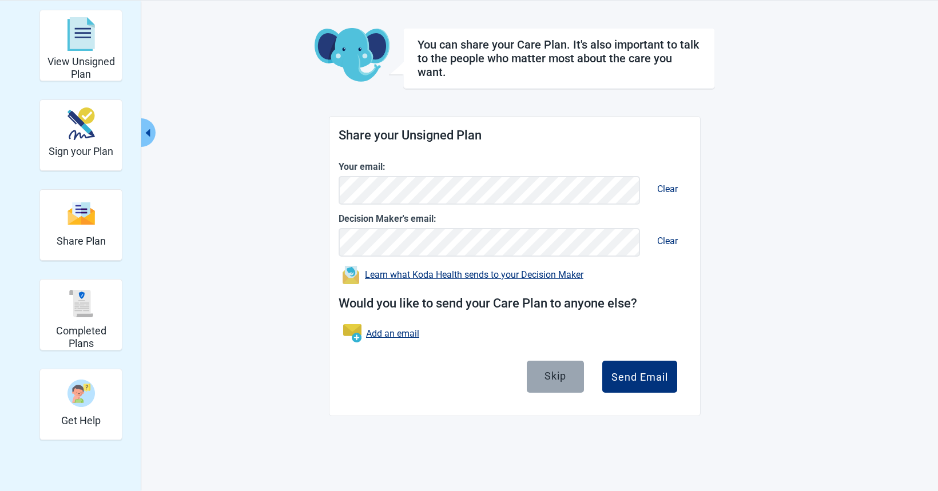
click at [571, 375] on button "Skip" at bounding box center [555, 377] width 57 height 32
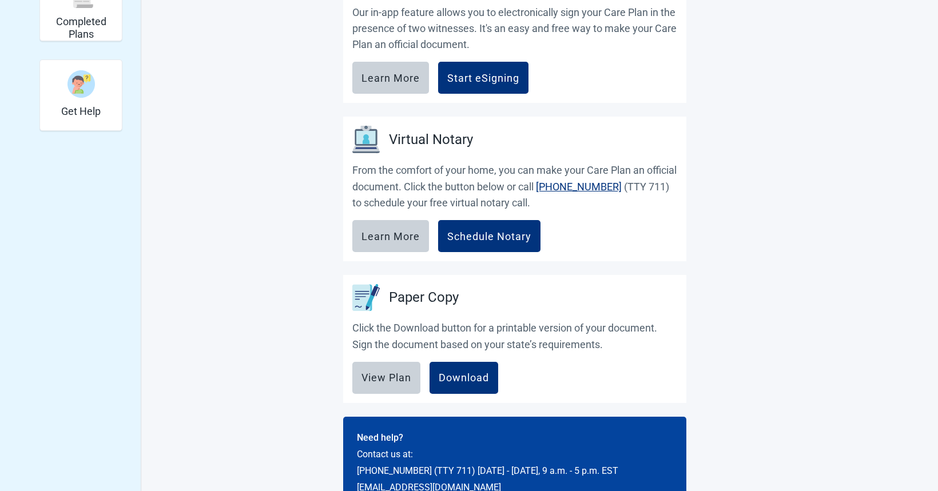
scroll to position [386, 0]
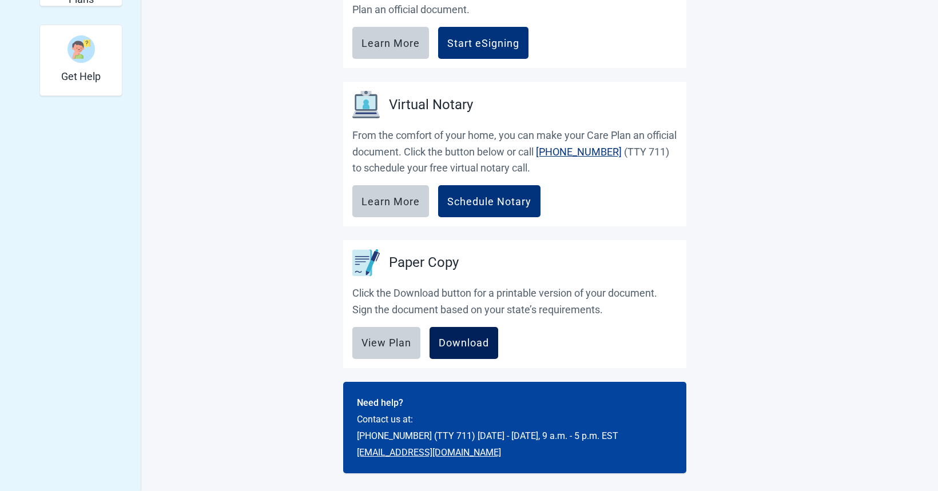
click at [462, 339] on div "Download" at bounding box center [464, 342] width 50 height 11
